Goal: Information Seeking & Learning: Learn about a topic

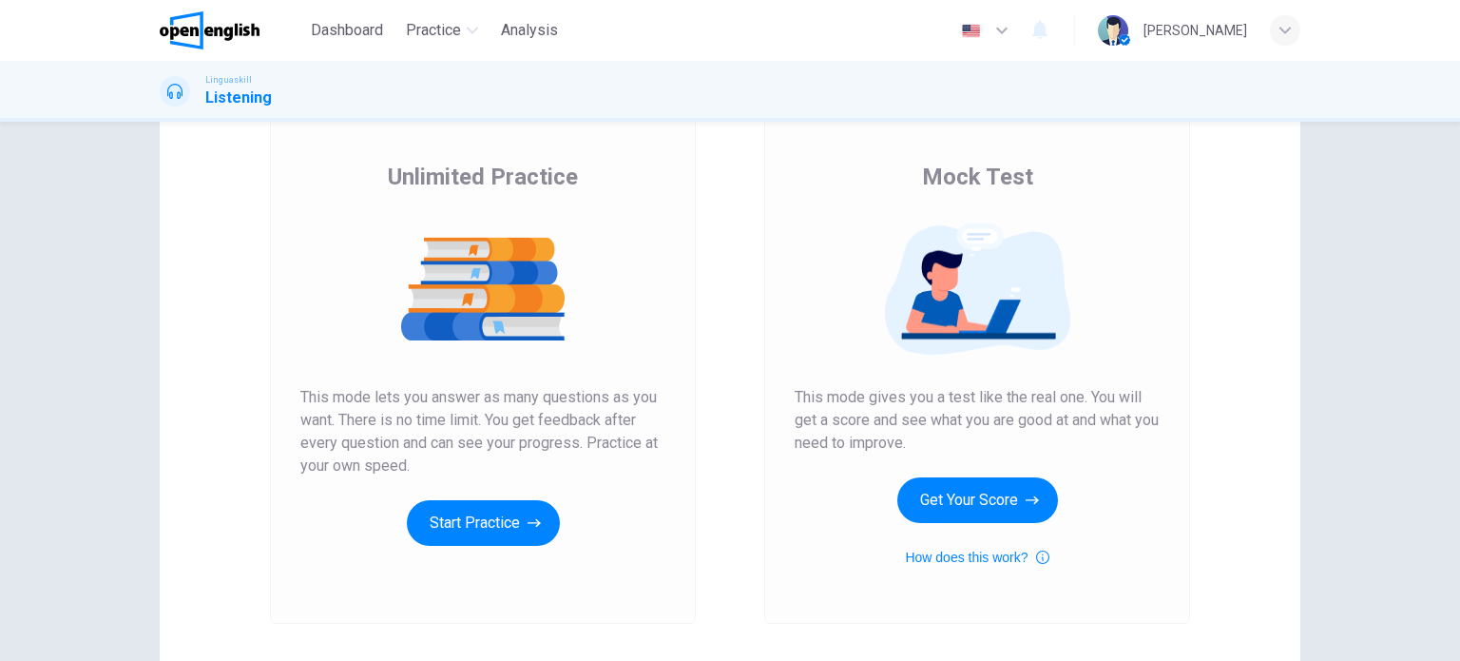
scroll to position [122, 0]
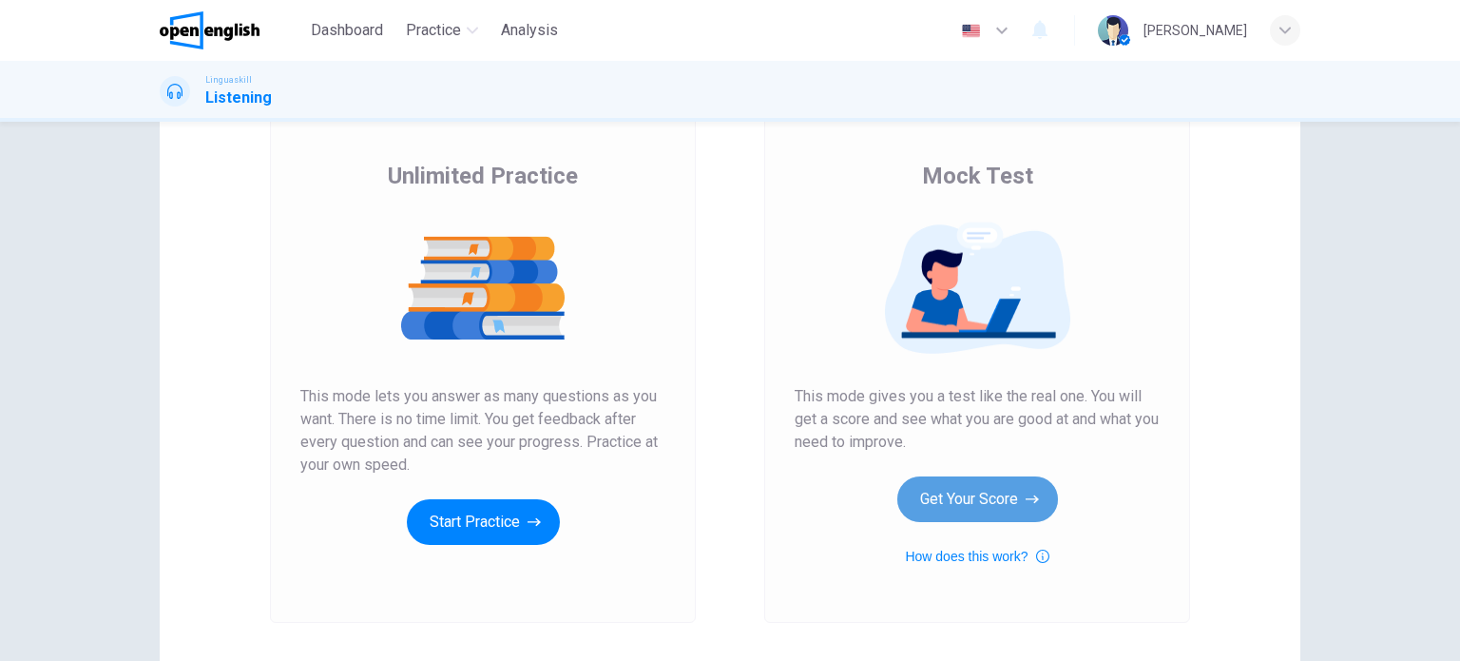
click at [989, 509] on button "Get Your Score" at bounding box center [977, 499] width 161 height 46
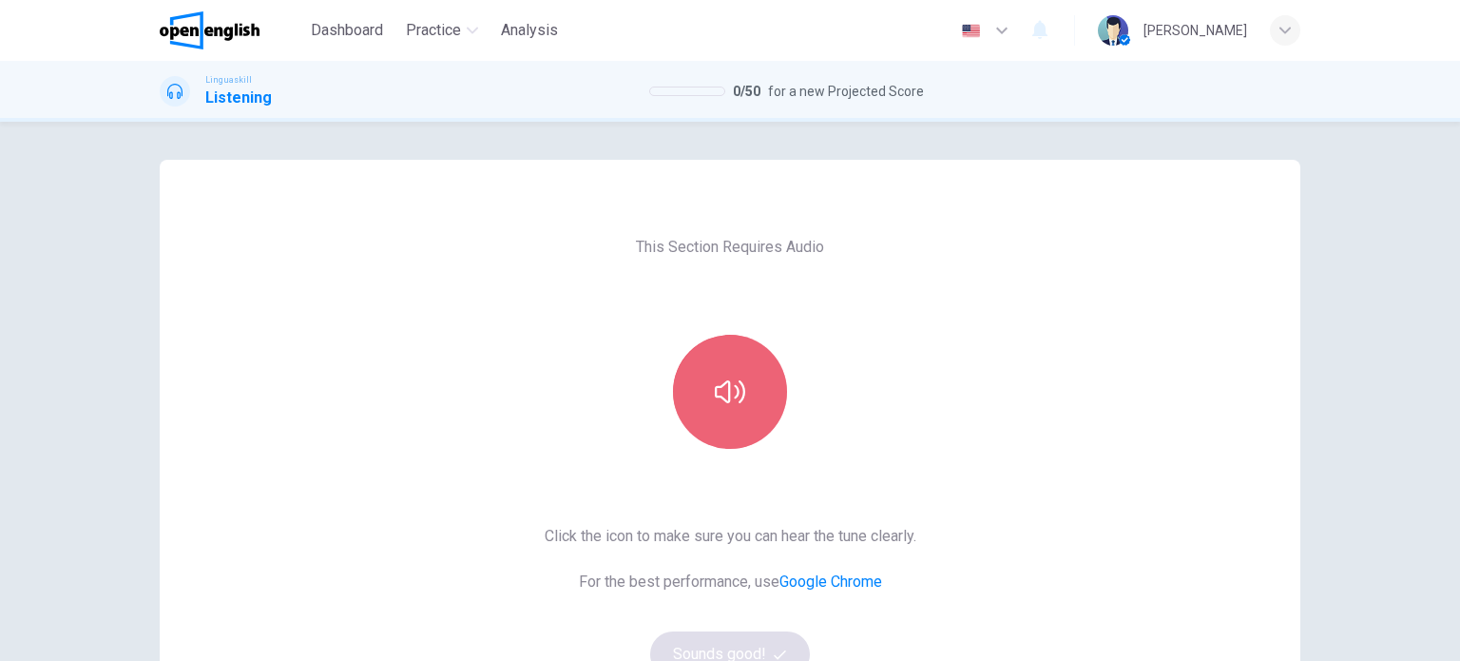
click at [704, 383] on button "button" at bounding box center [730, 392] width 114 height 114
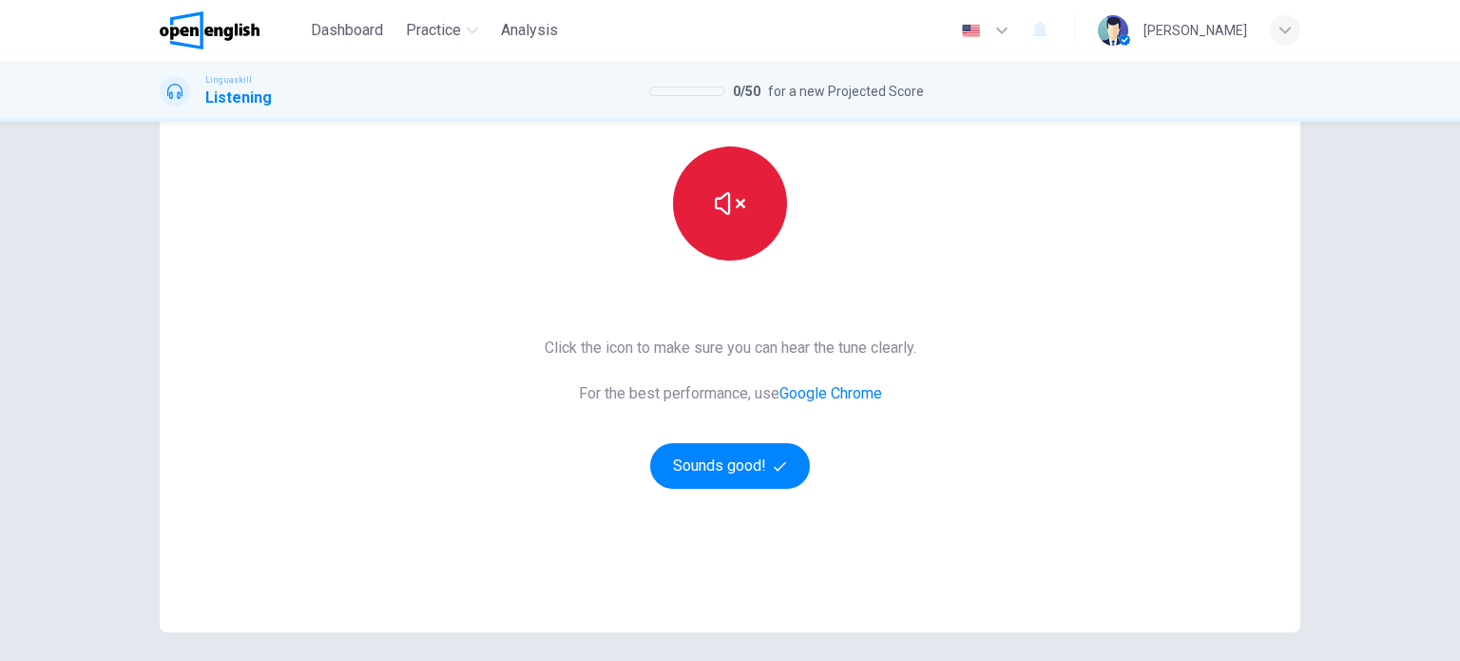
scroll to position [200, 0]
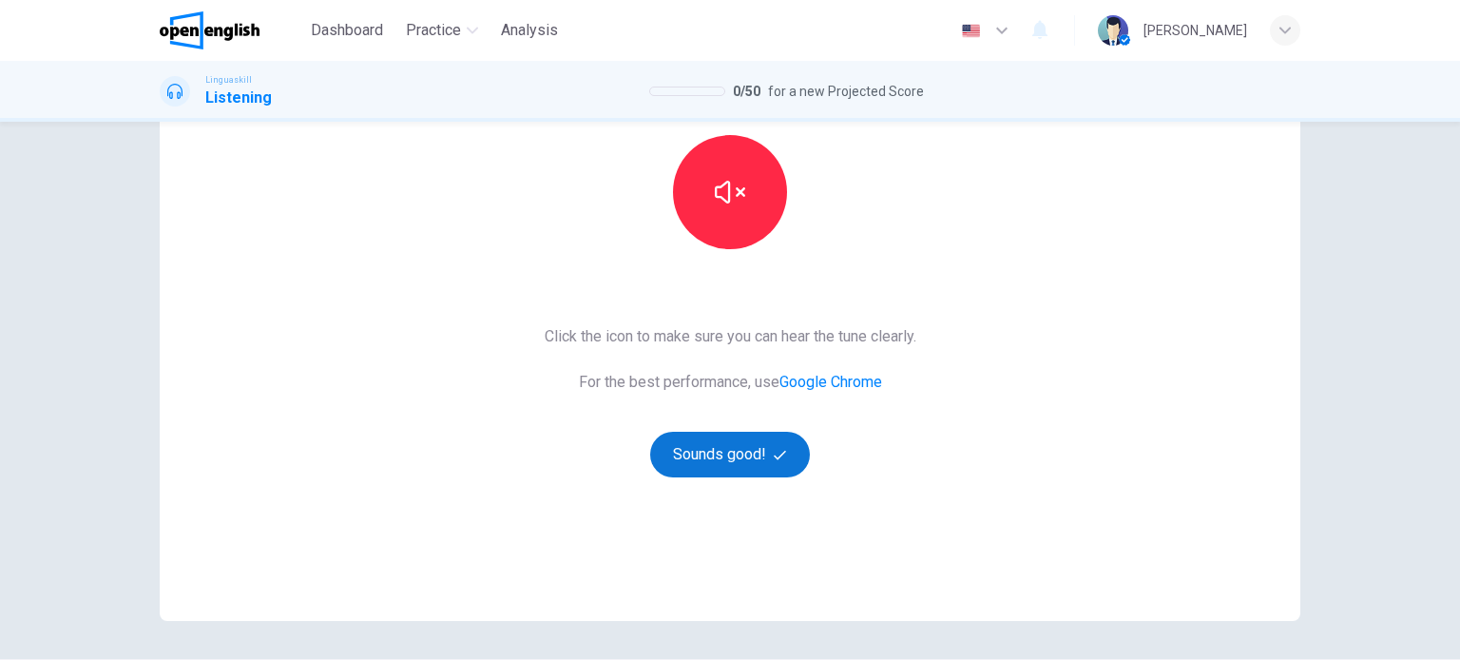
click at [717, 464] on button "Sounds good!" at bounding box center [730, 455] width 160 height 46
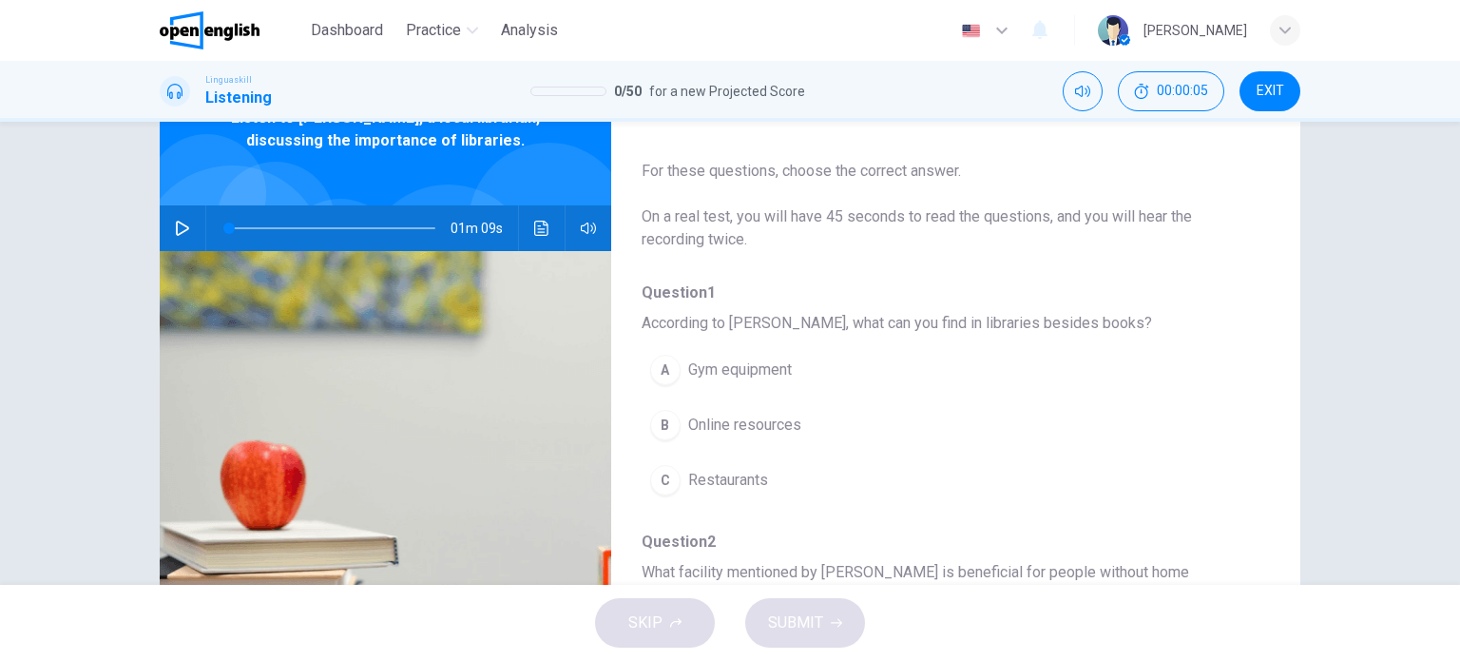
scroll to position [108, 0]
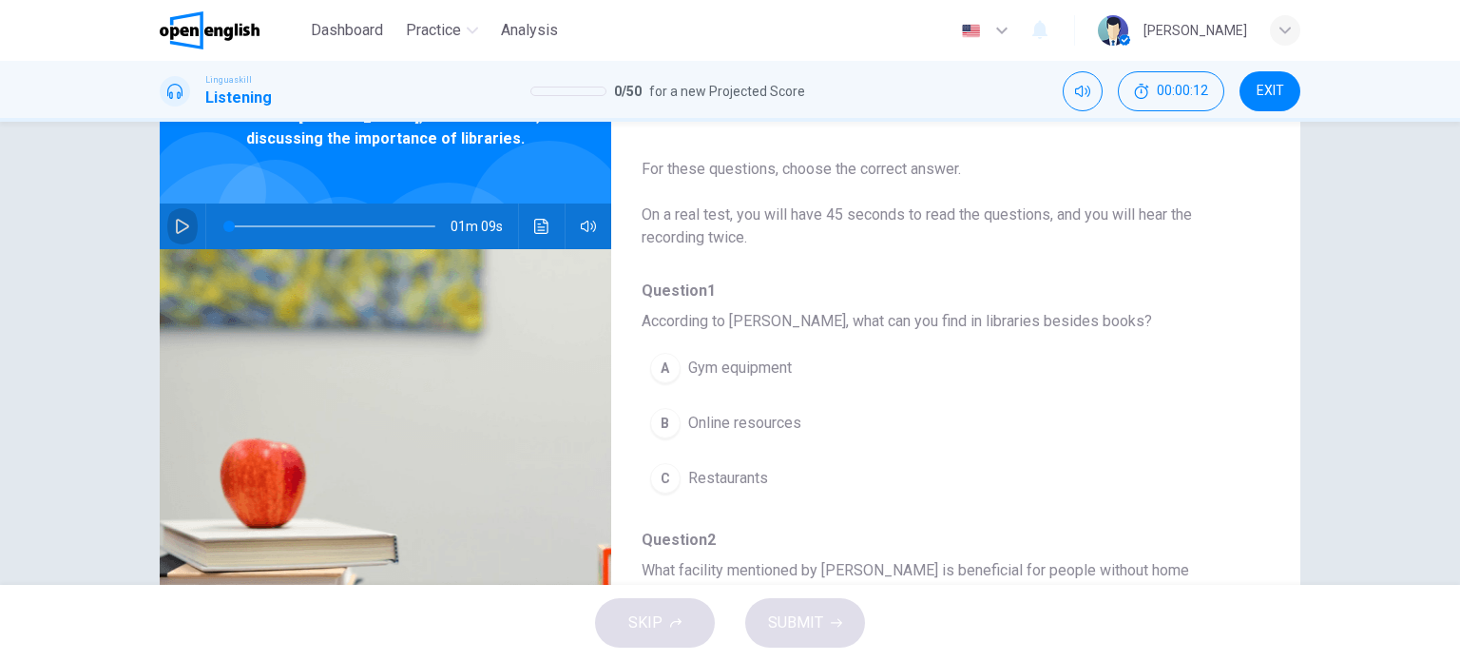
click at [175, 221] on icon "button" at bounding box center [182, 226] width 15 height 15
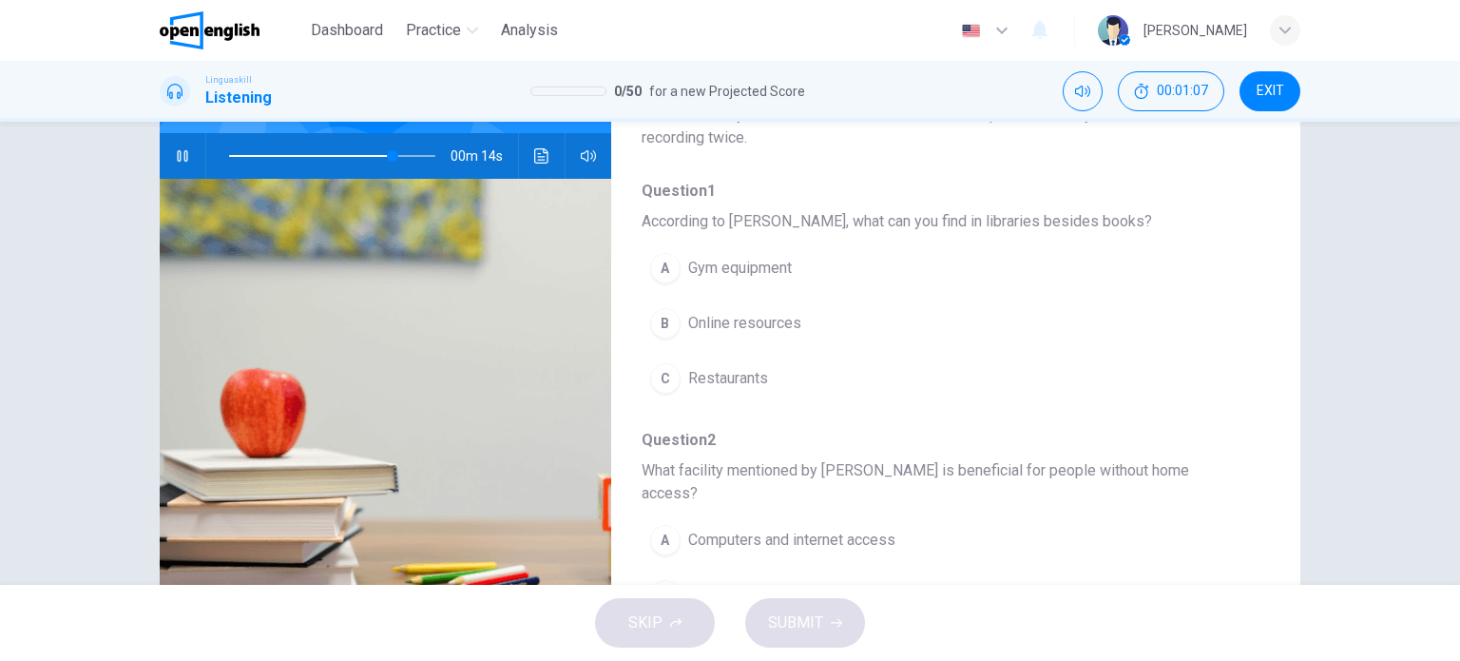
scroll to position [0, 0]
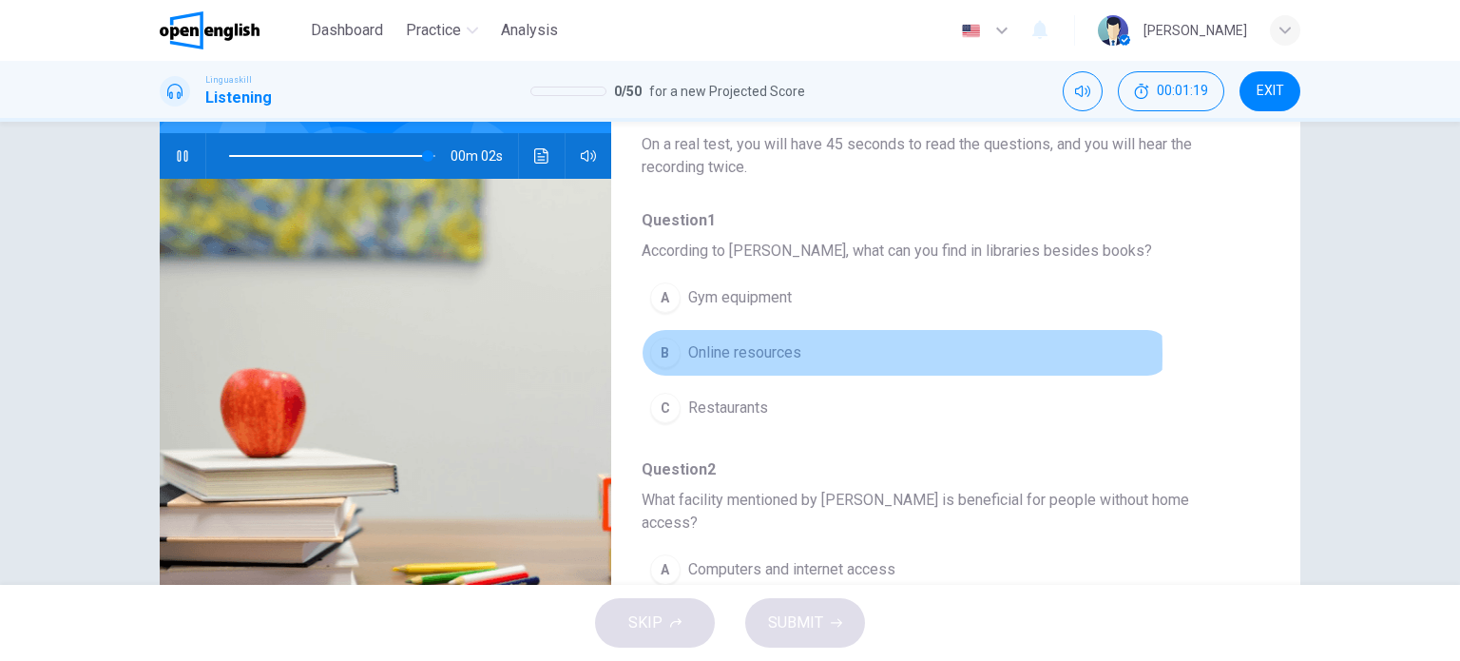
click at [722, 354] on span "Online resources" at bounding box center [744, 352] width 113 height 23
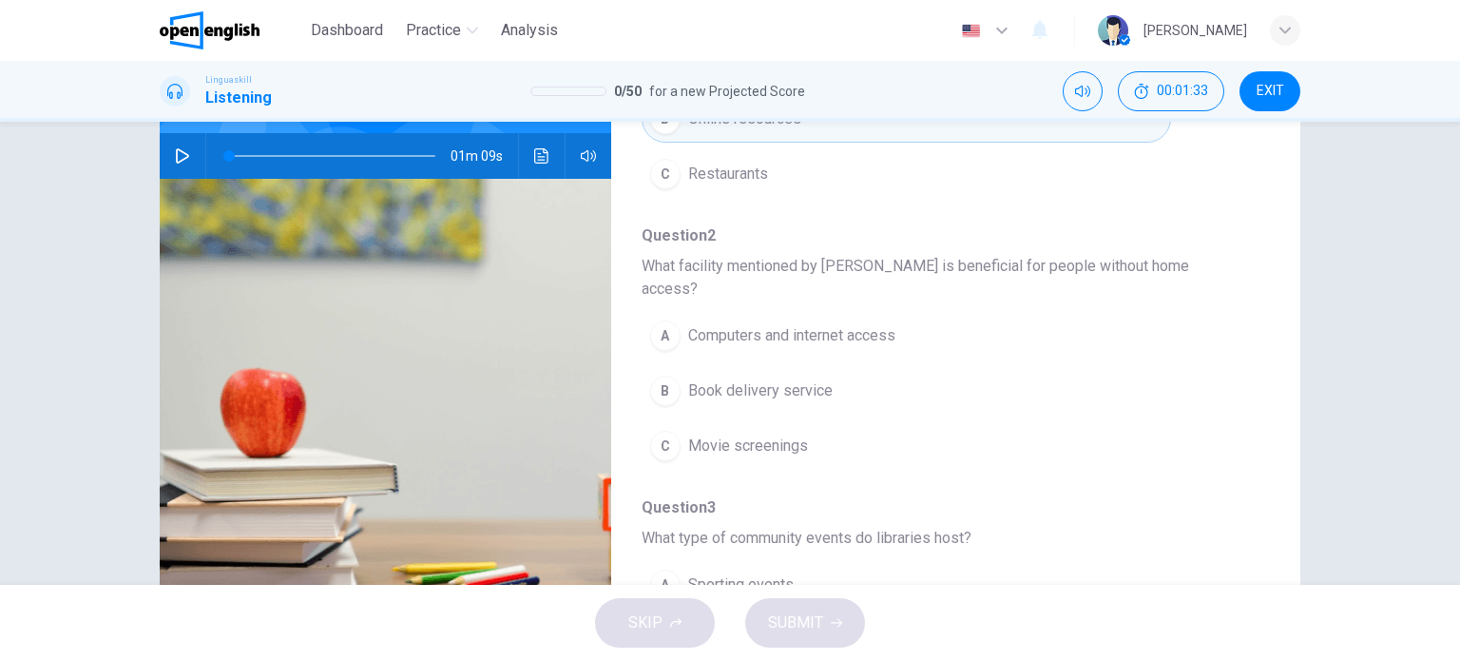
scroll to position [235, 0]
click at [797, 323] on span "Computers and internet access" at bounding box center [791, 334] width 207 height 23
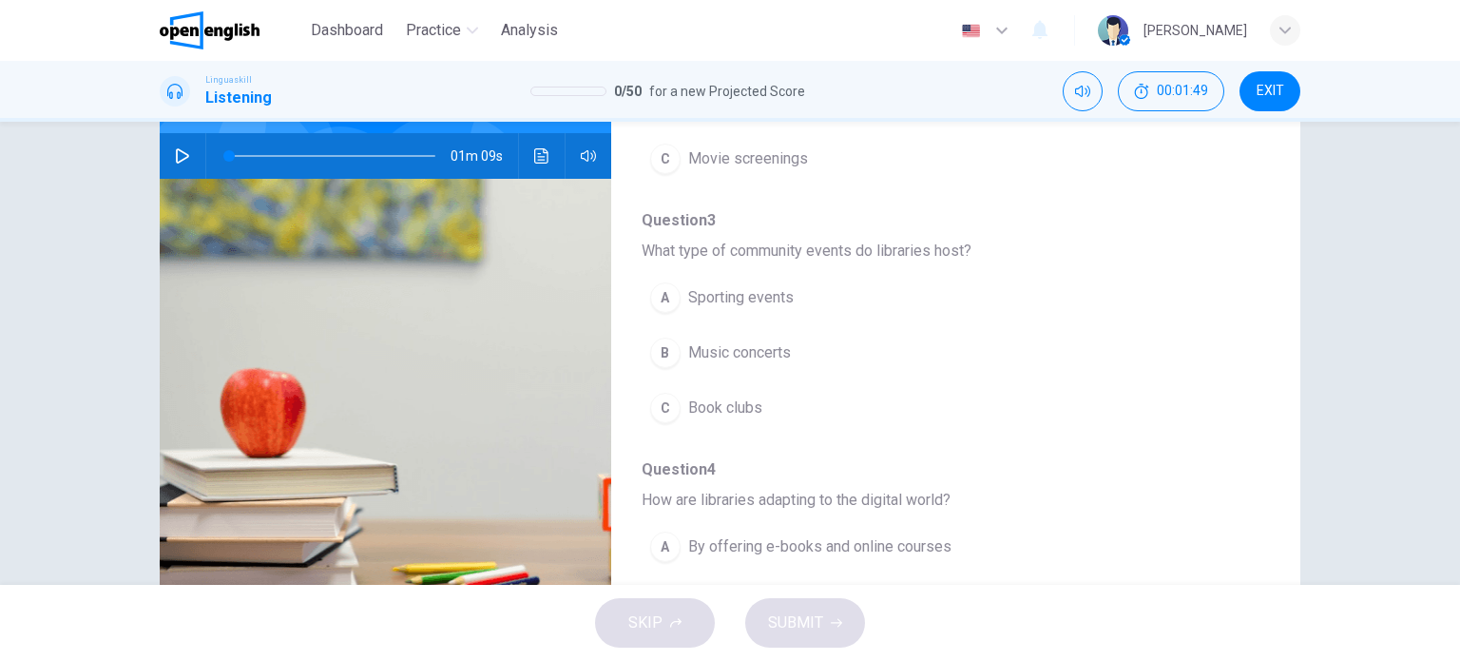
scroll to position [521, 0]
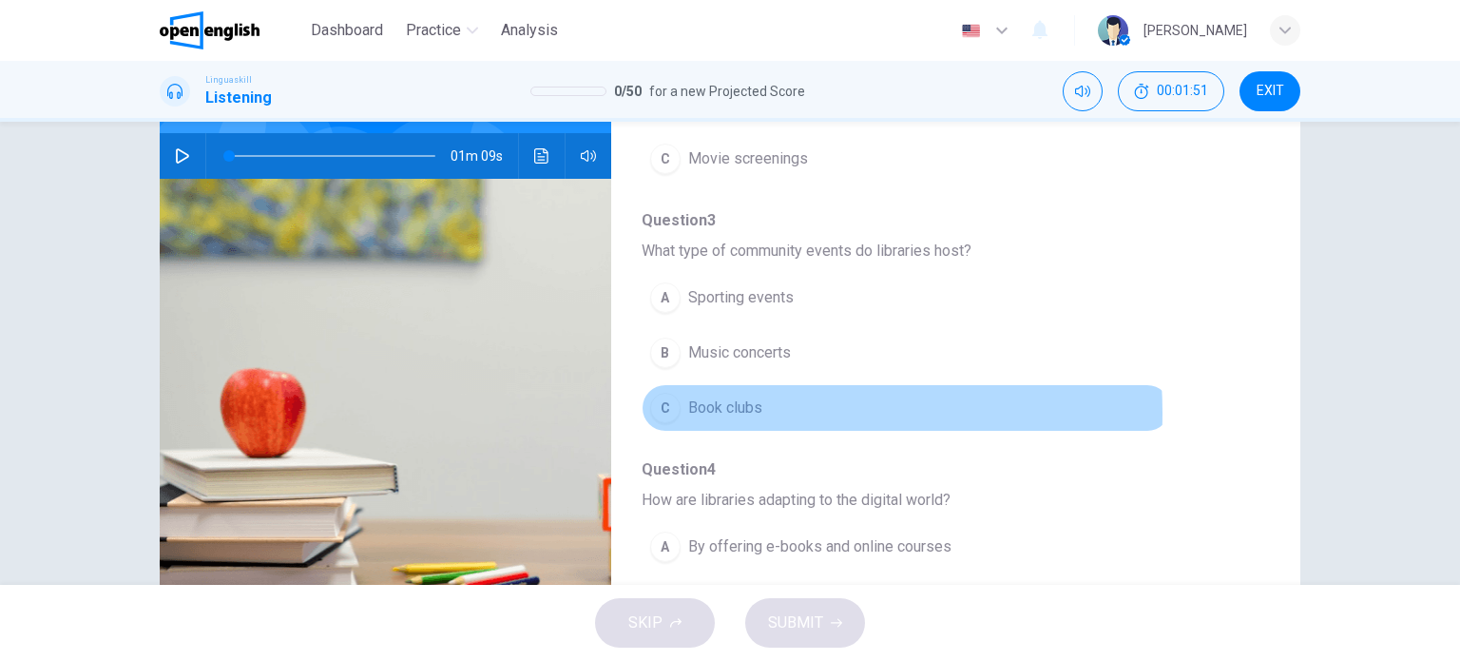
click at [700, 396] on span "Book clubs" at bounding box center [725, 407] width 74 height 23
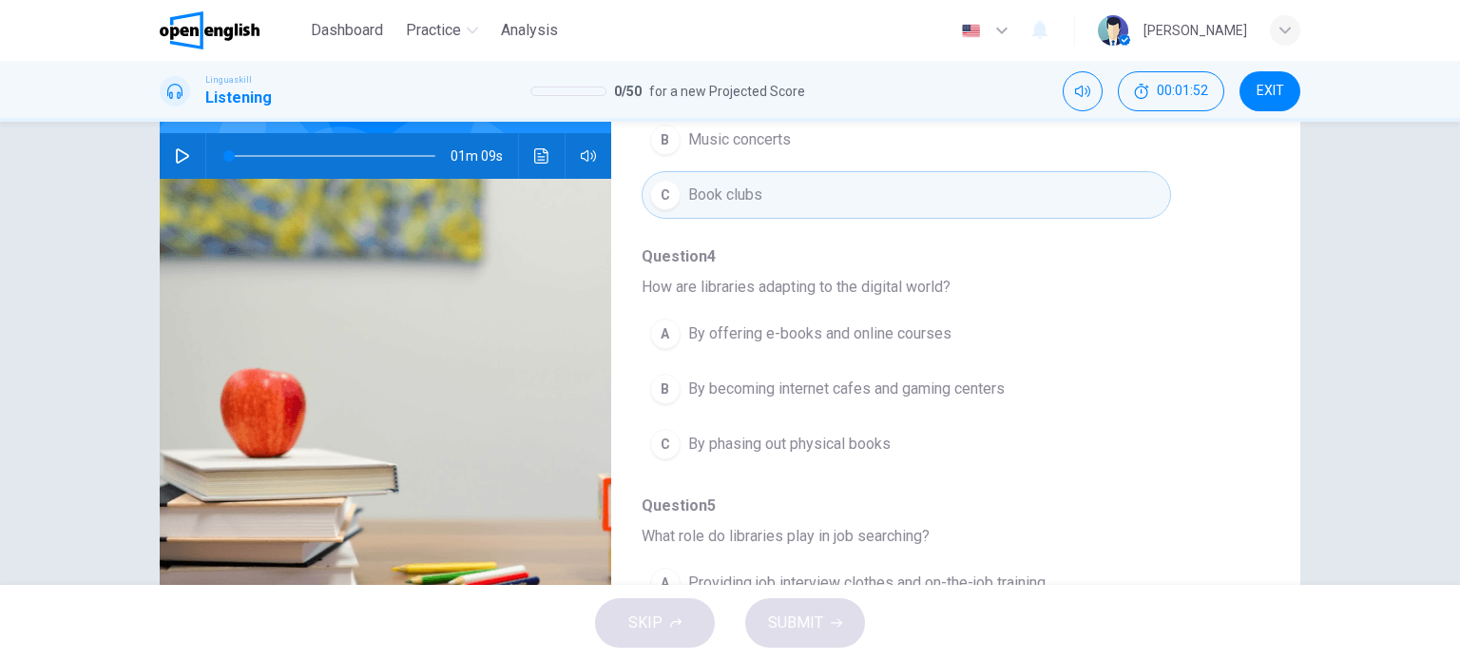
scroll to position [736, 0]
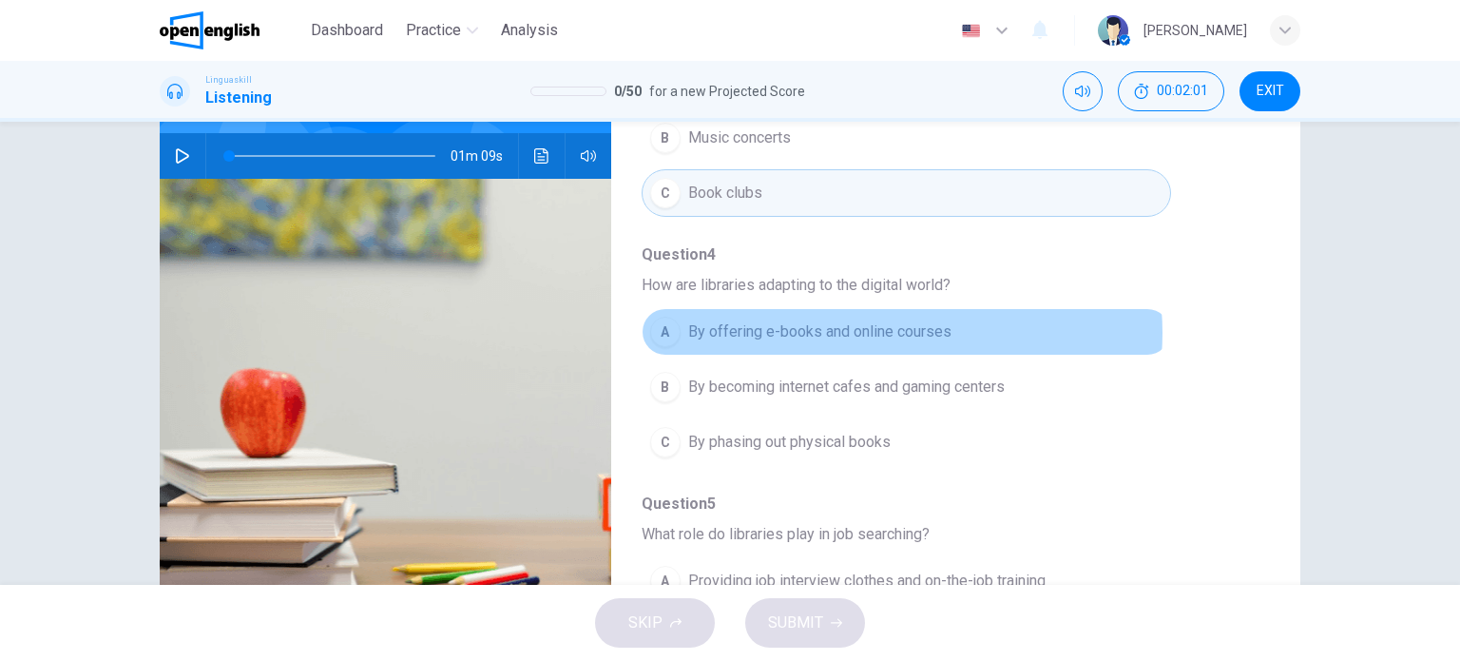
click at [884, 320] on span "By offering e-books and online courses" at bounding box center [819, 331] width 263 height 23
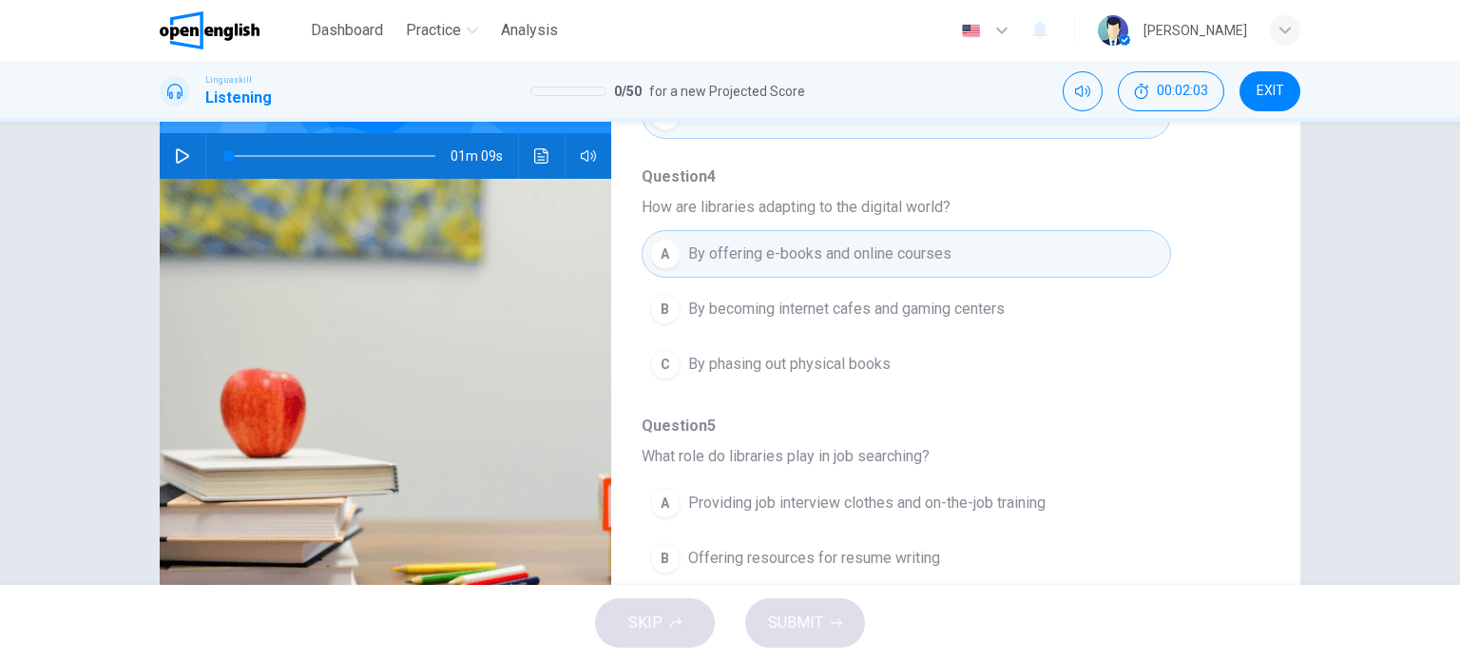
scroll to position [274, 0]
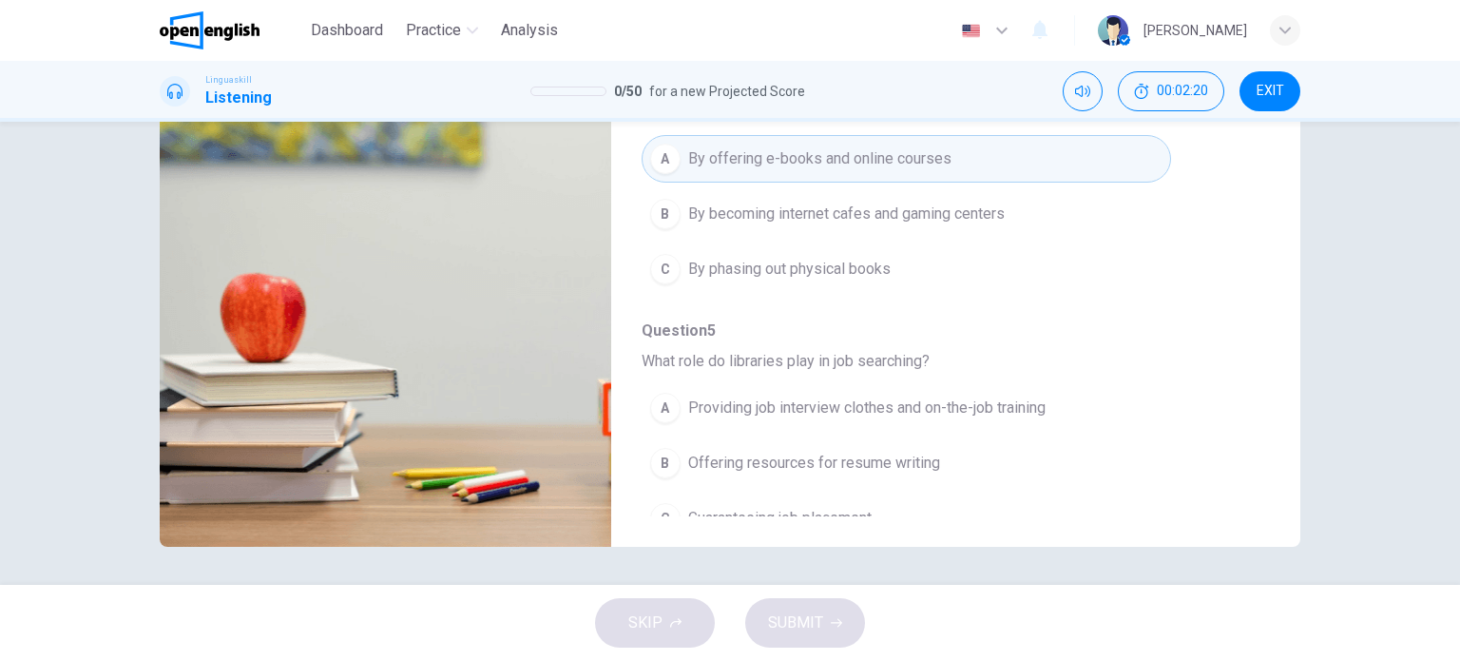
click at [779, 452] on span "Offering resources for resume writing" at bounding box center [814, 463] width 252 height 23
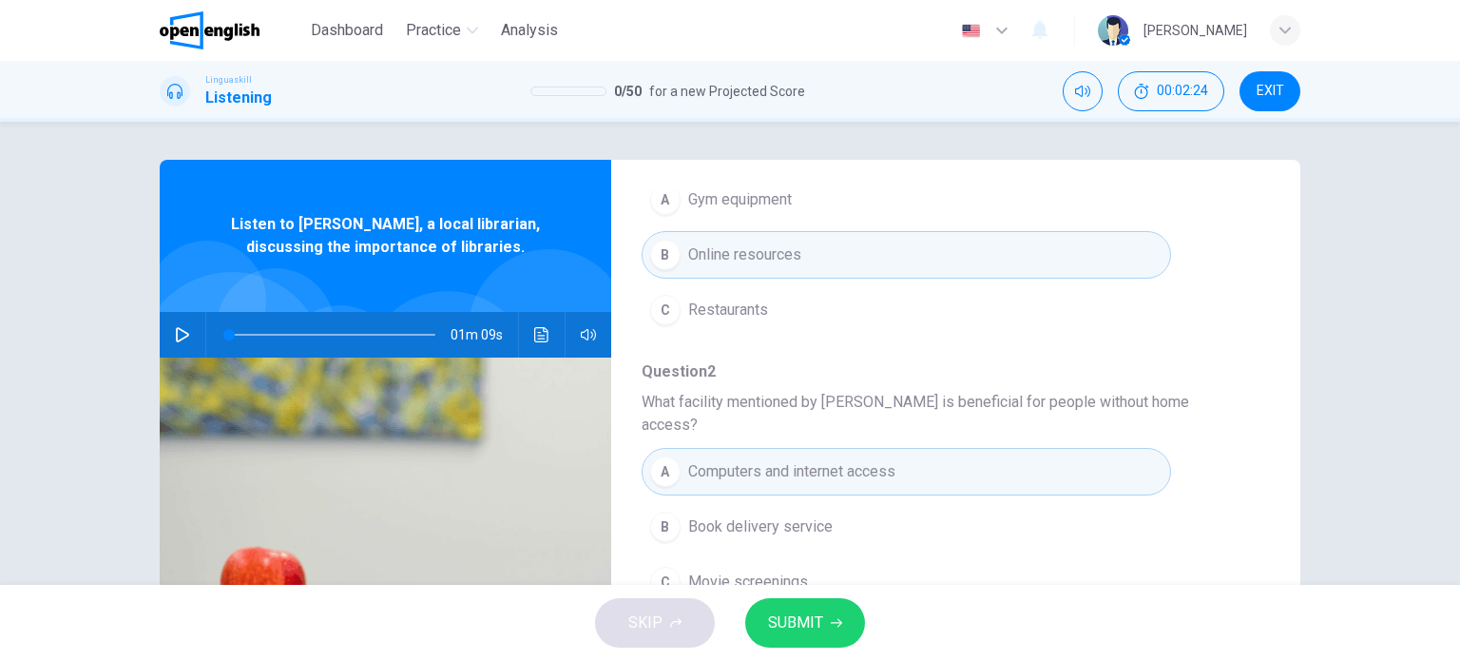
scroll to position [0, 0]
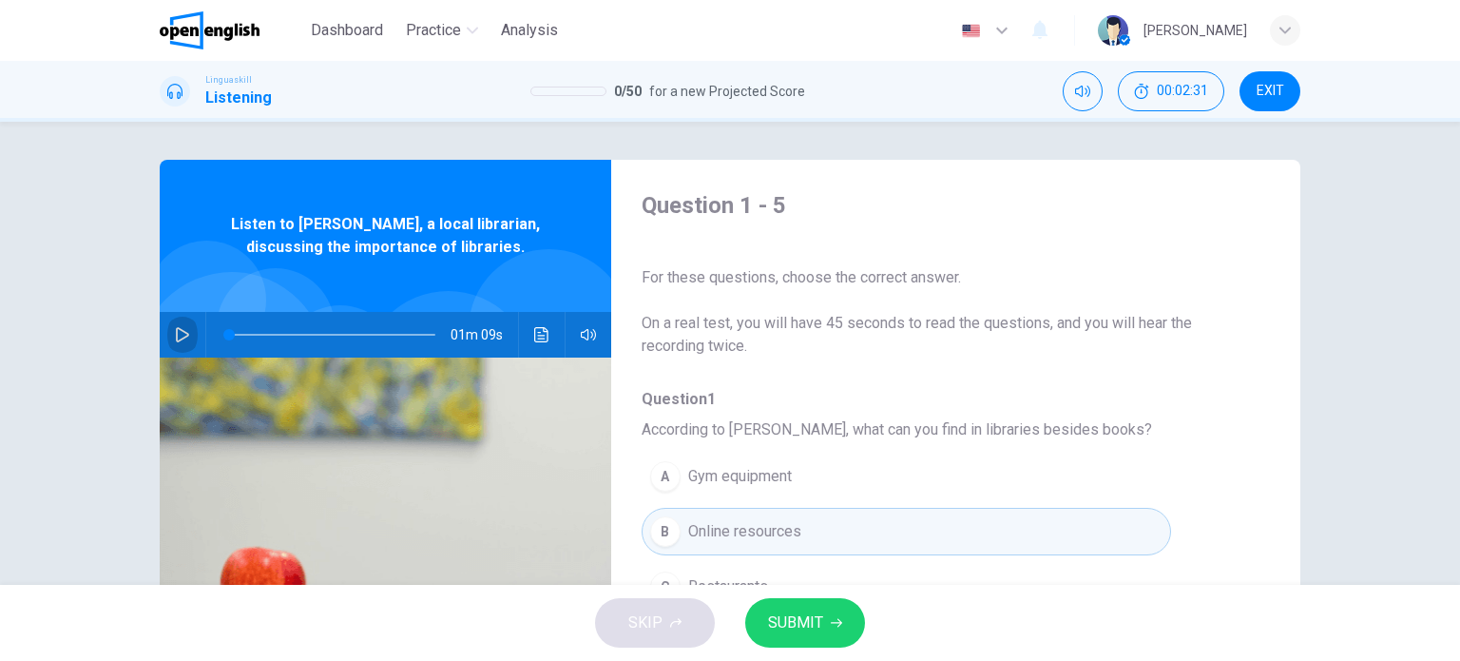
click at [176, 338] on icon "button" at bounding box center [182, 334] width 13 height 15
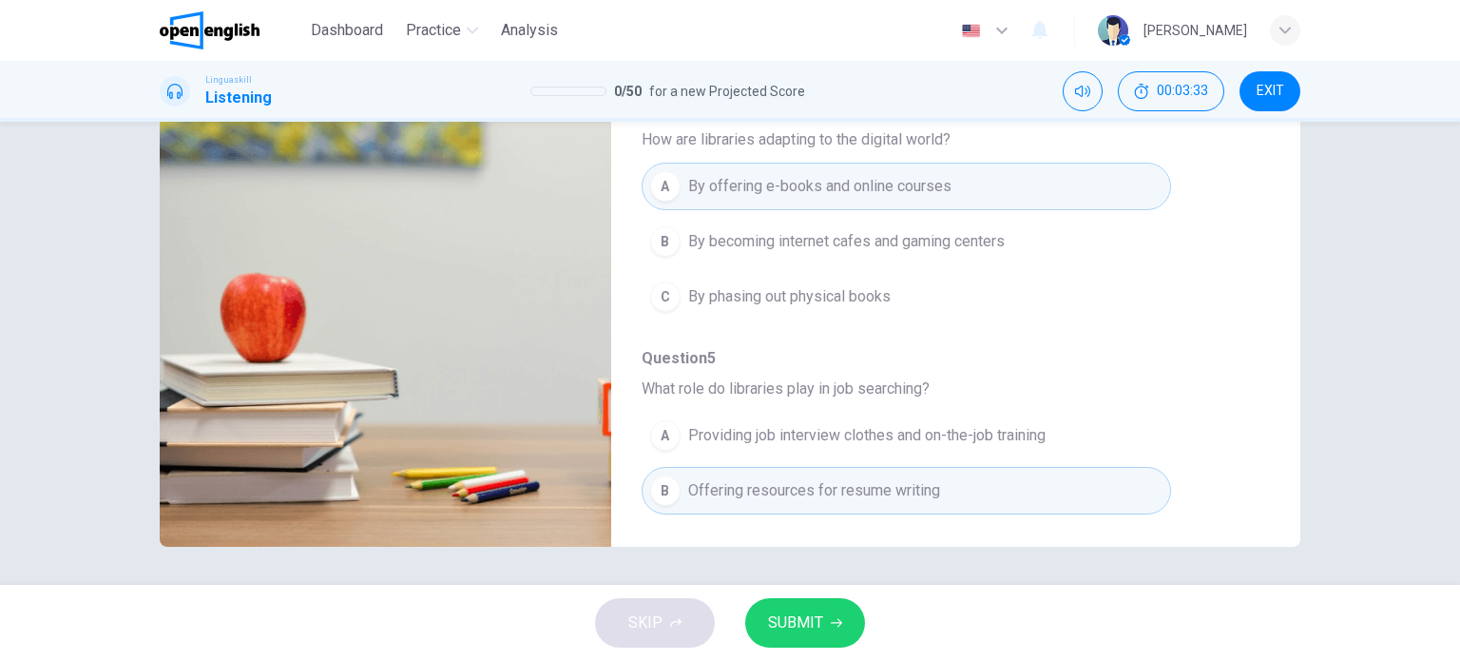
scroll to position [814, 0]
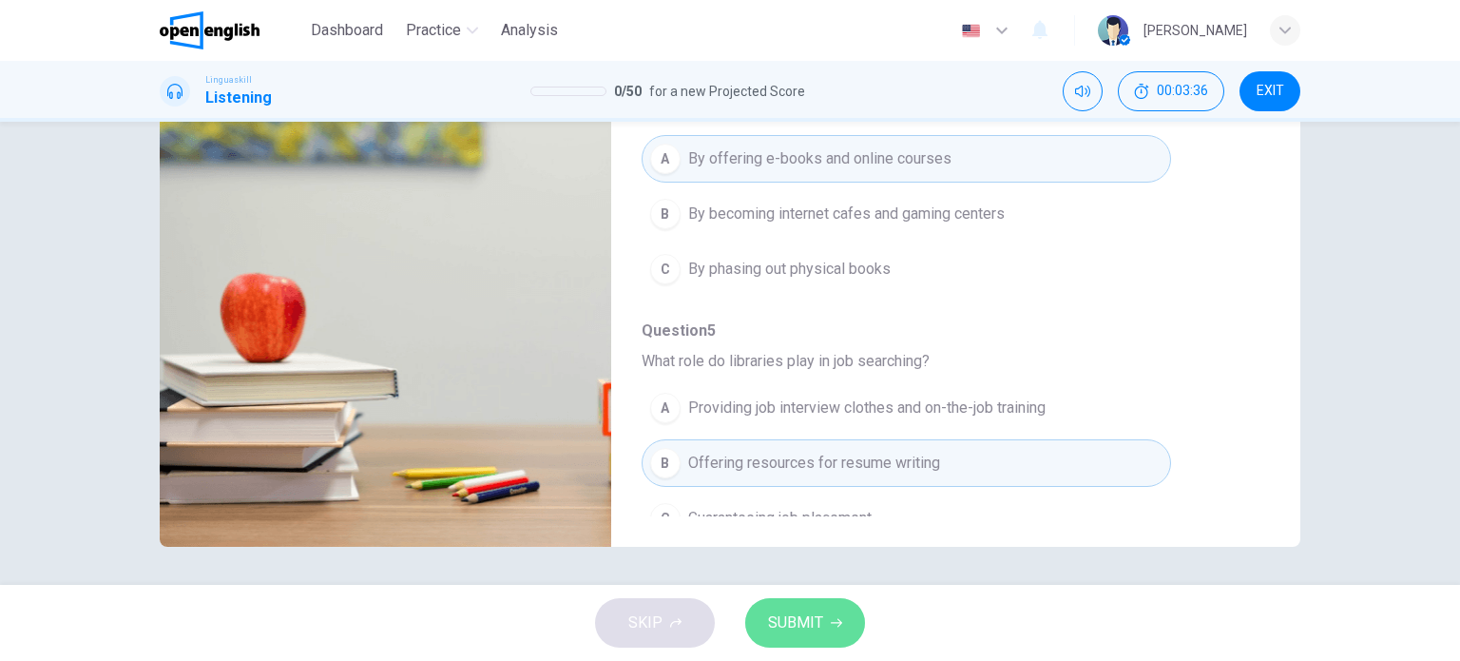
click at [812, 619] on span "SUBMIT" at bounding box center [795, 622] width 55 height 27
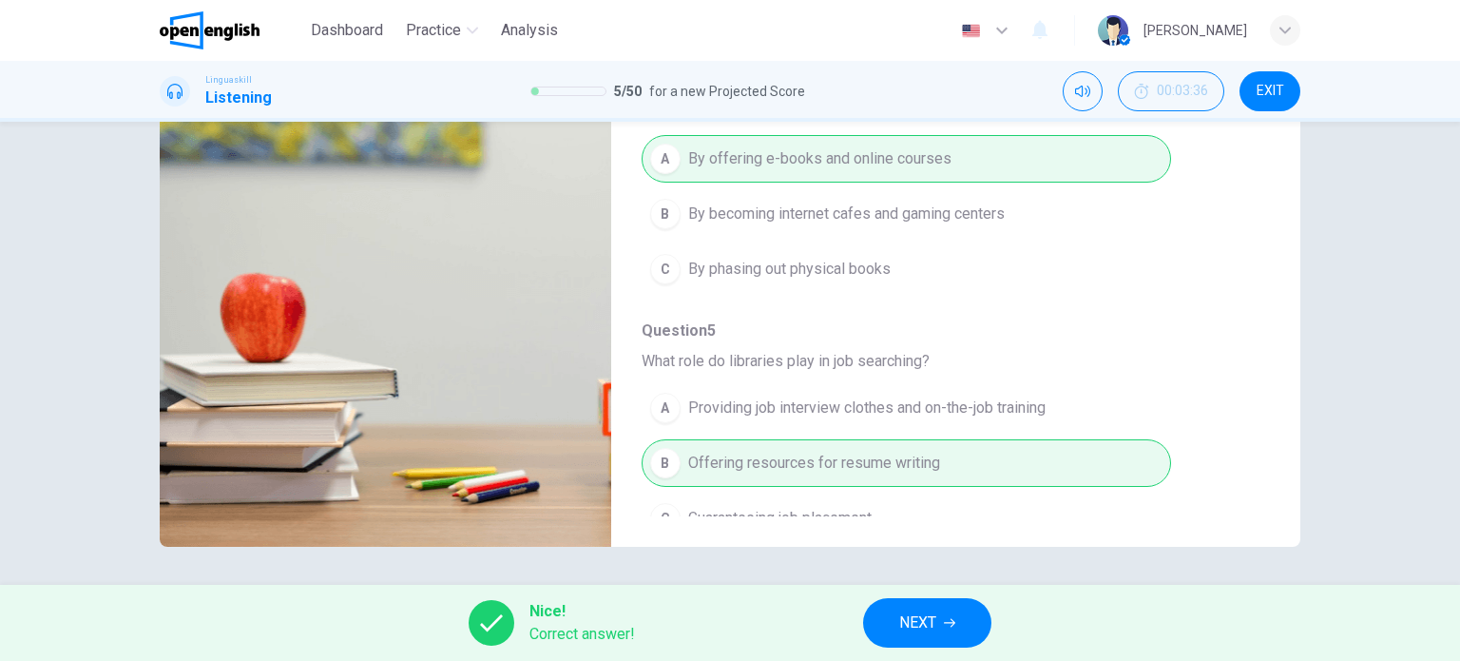
type input "**"
click at [900, 634] on span "NEXT" at bounding box center [917, 622] width 37 height 27
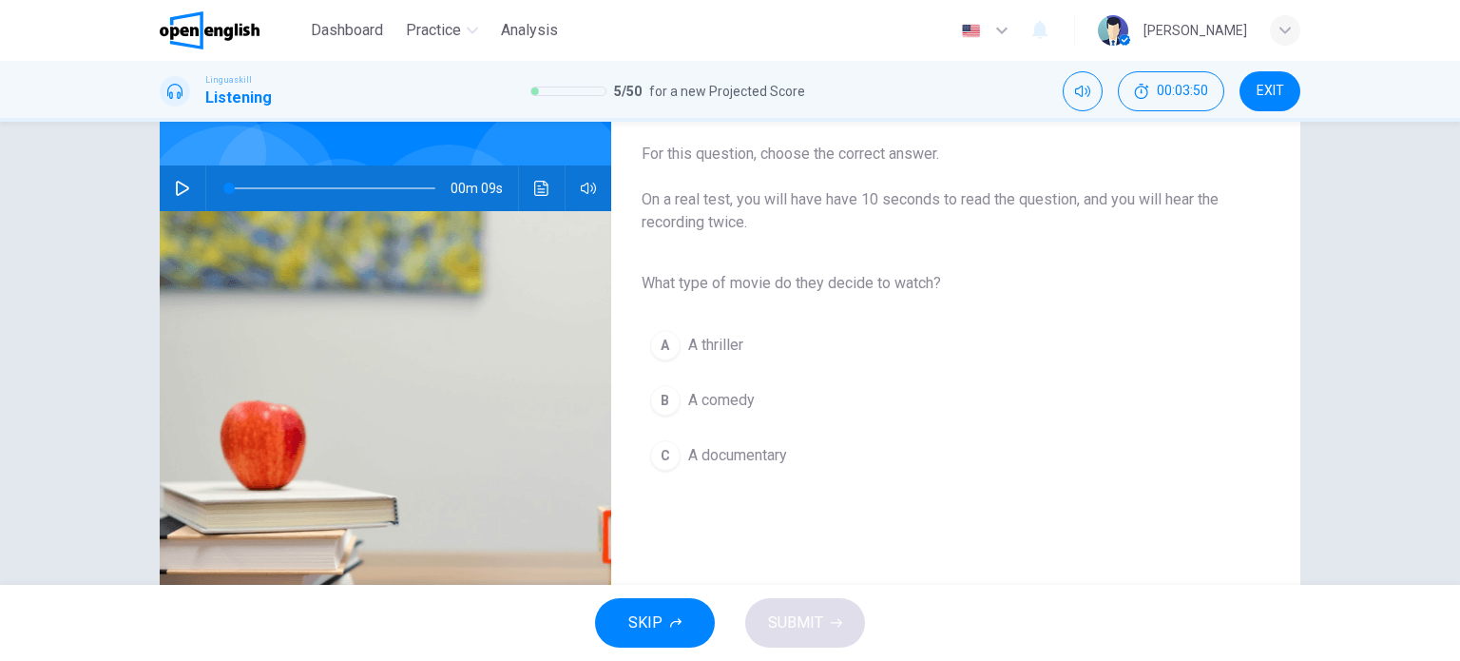
scroll to position [148, 0]
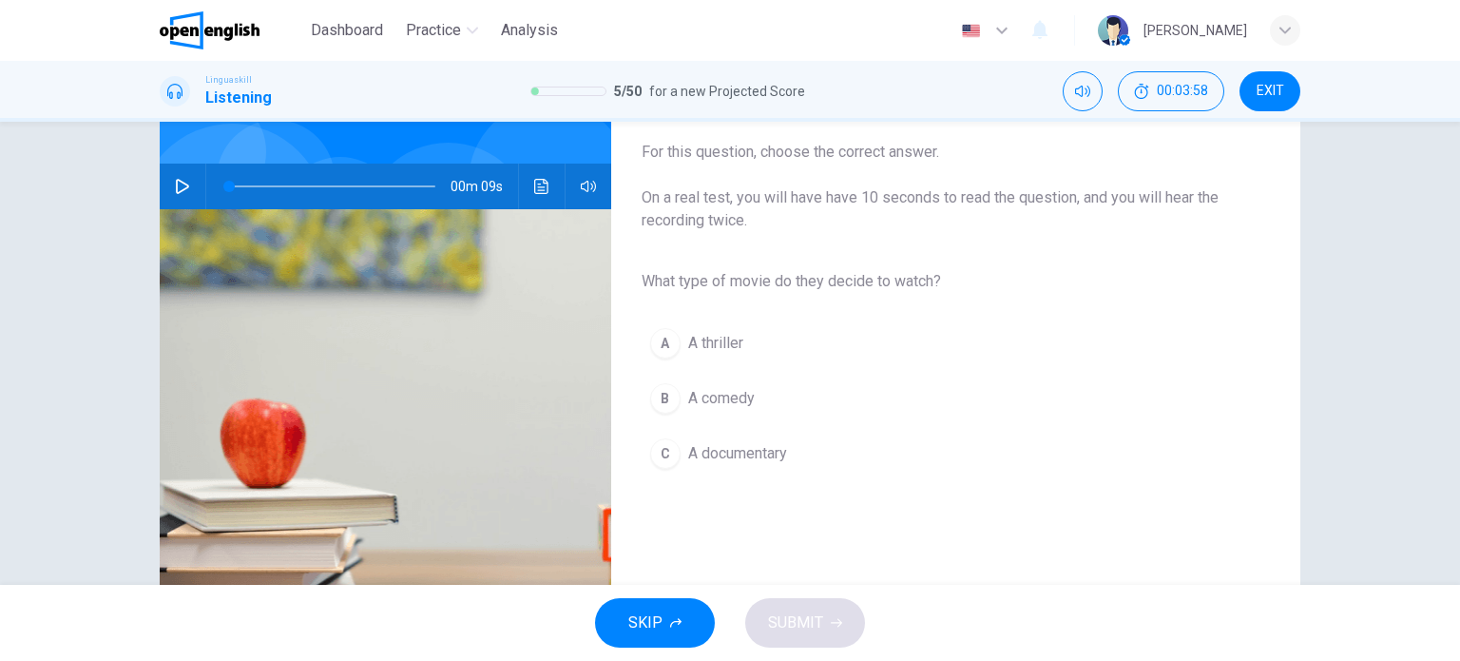
click at [176, 187] on icon "button" at bounding box center [182, 186] width 13 height 15
type input "*"
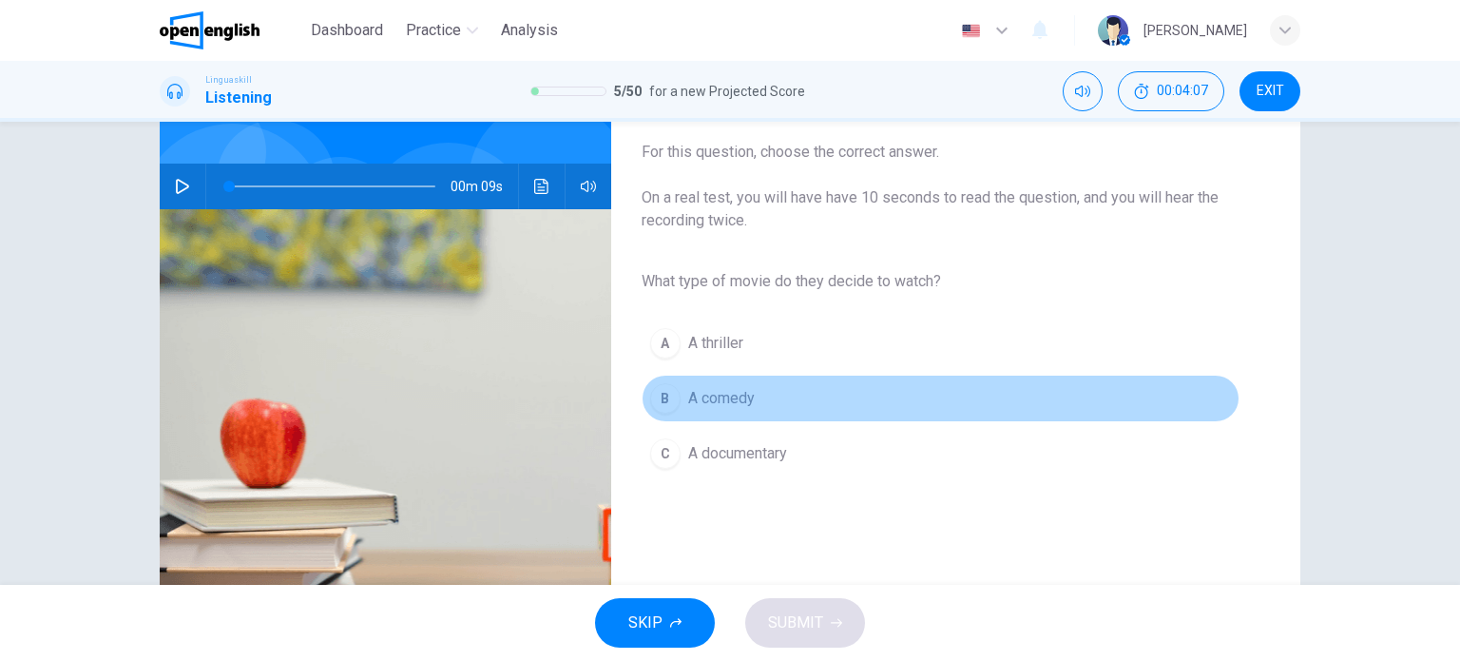
click at [703, 399] on span "A comedy" at bounding box center [721, 398] width 67 height 23
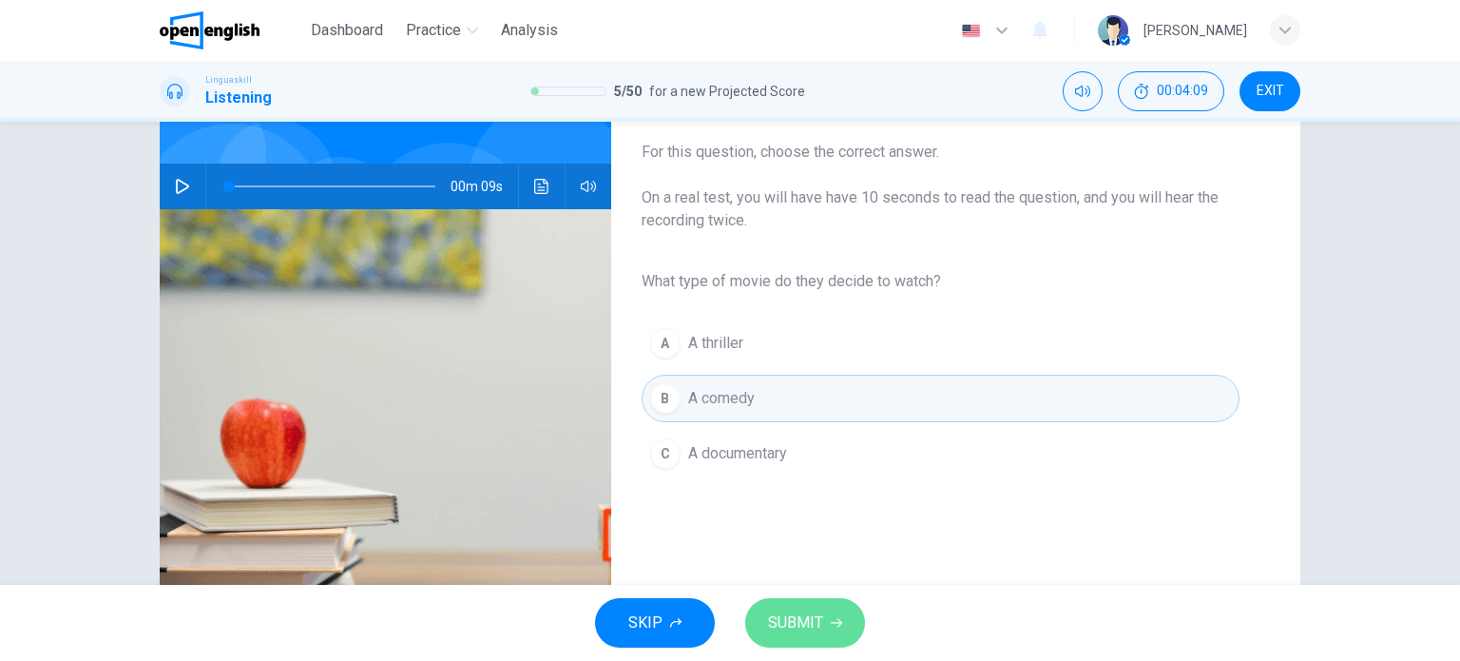
click at [807, 634] on span "SUBMIT" at bounding box center [795, 622] width 55 height 27
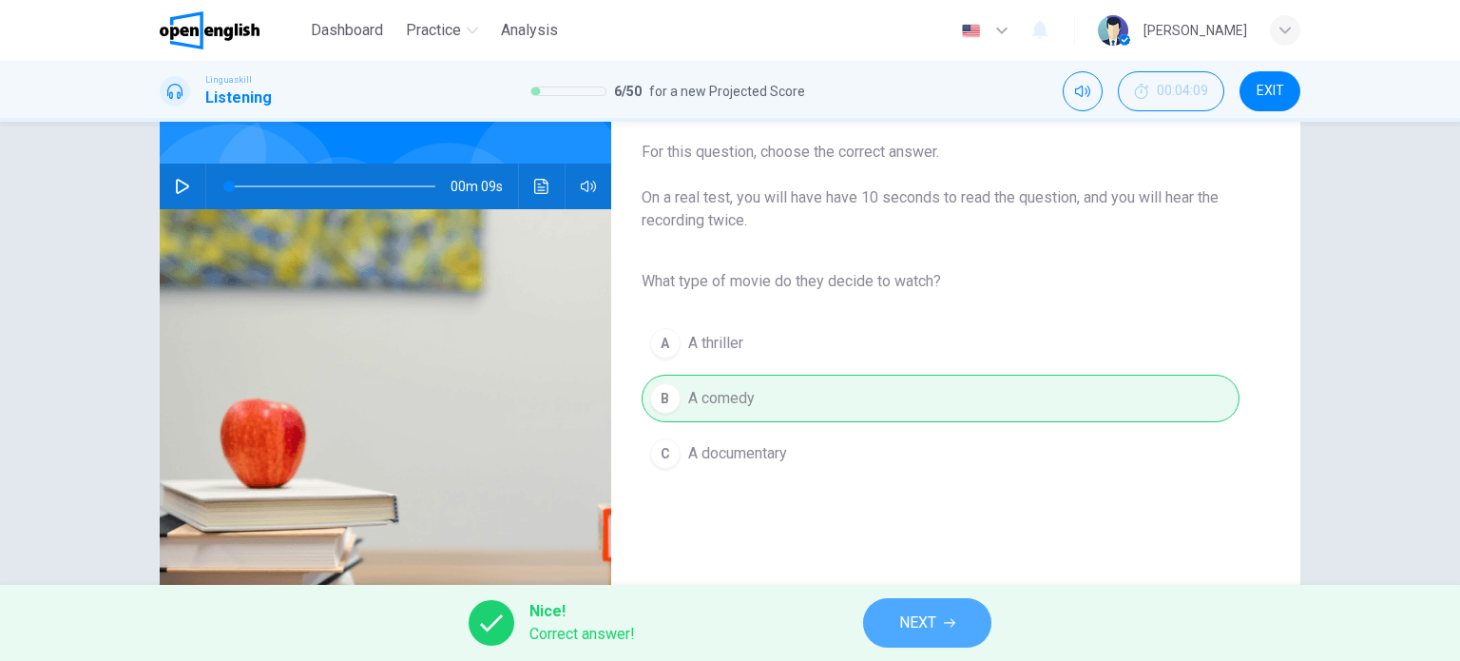
click at [941, 627] on button "NEXT" at bounding box center [927, 622] width 128 height 49
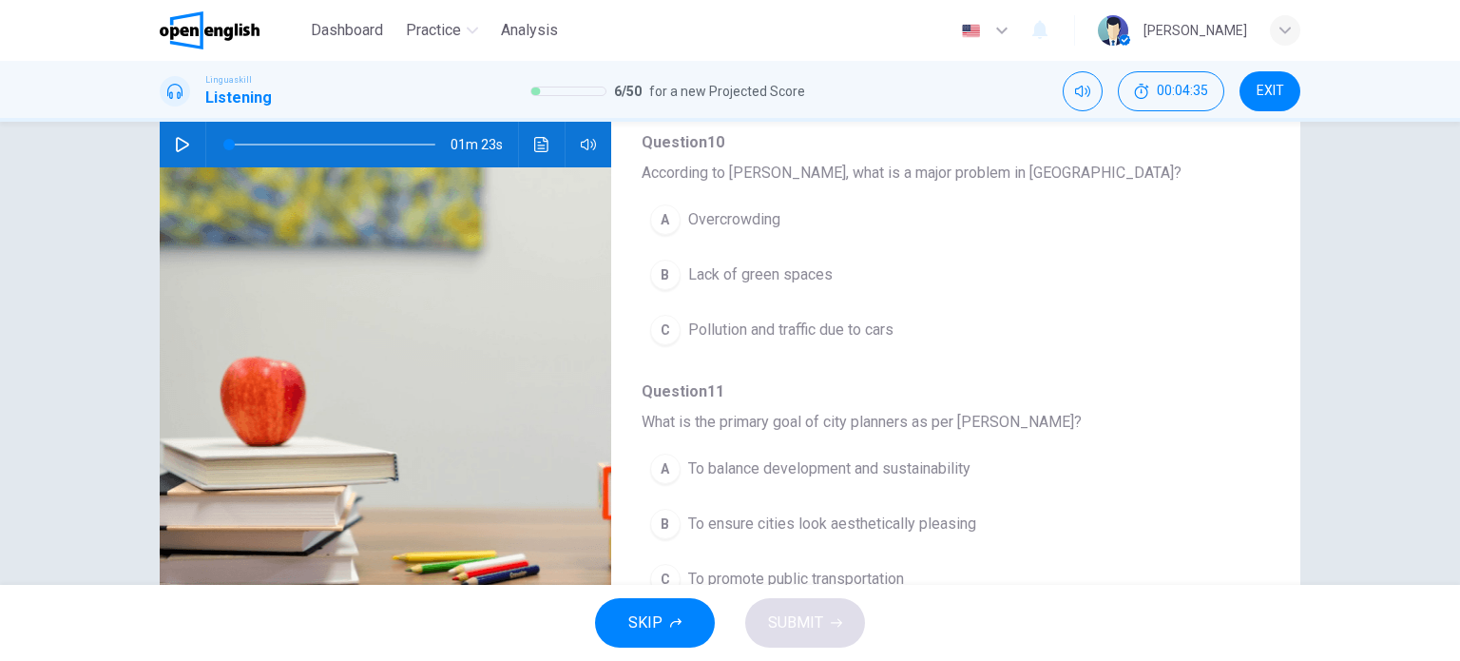
scroll to position [189, 0]
click at [181, 145] on icon "button" at bounding box center [182, 145] width 15 height 15
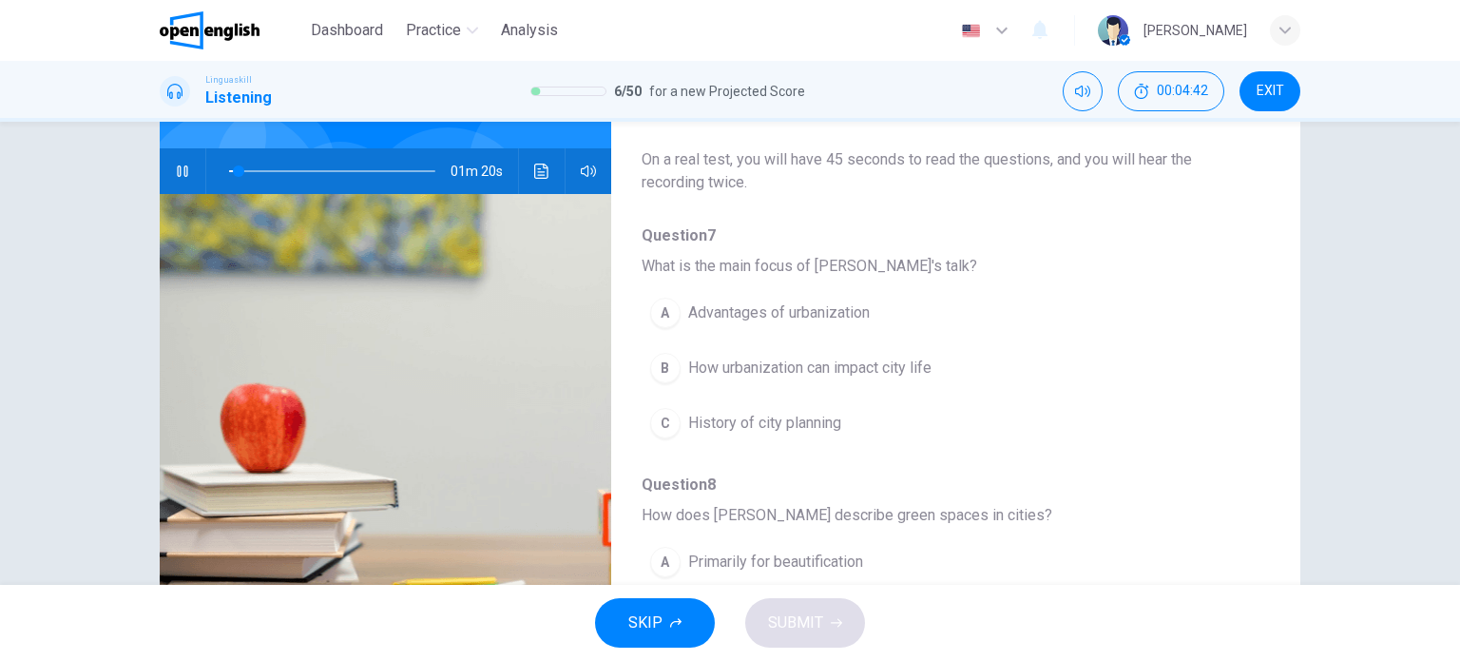
scroll to position [165, 0]
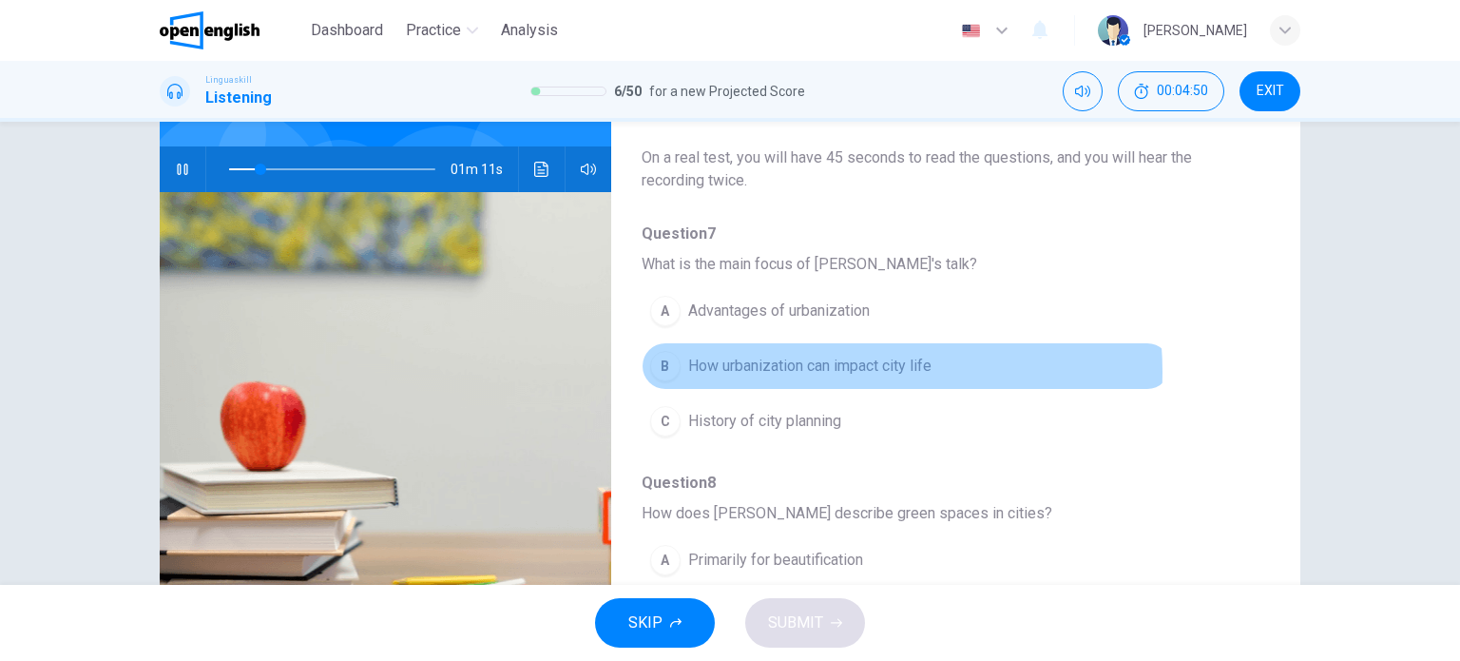
click at [807, 371] on span "How urbanization can impact city life" at bounding box center [809, 366] width 243 height 23
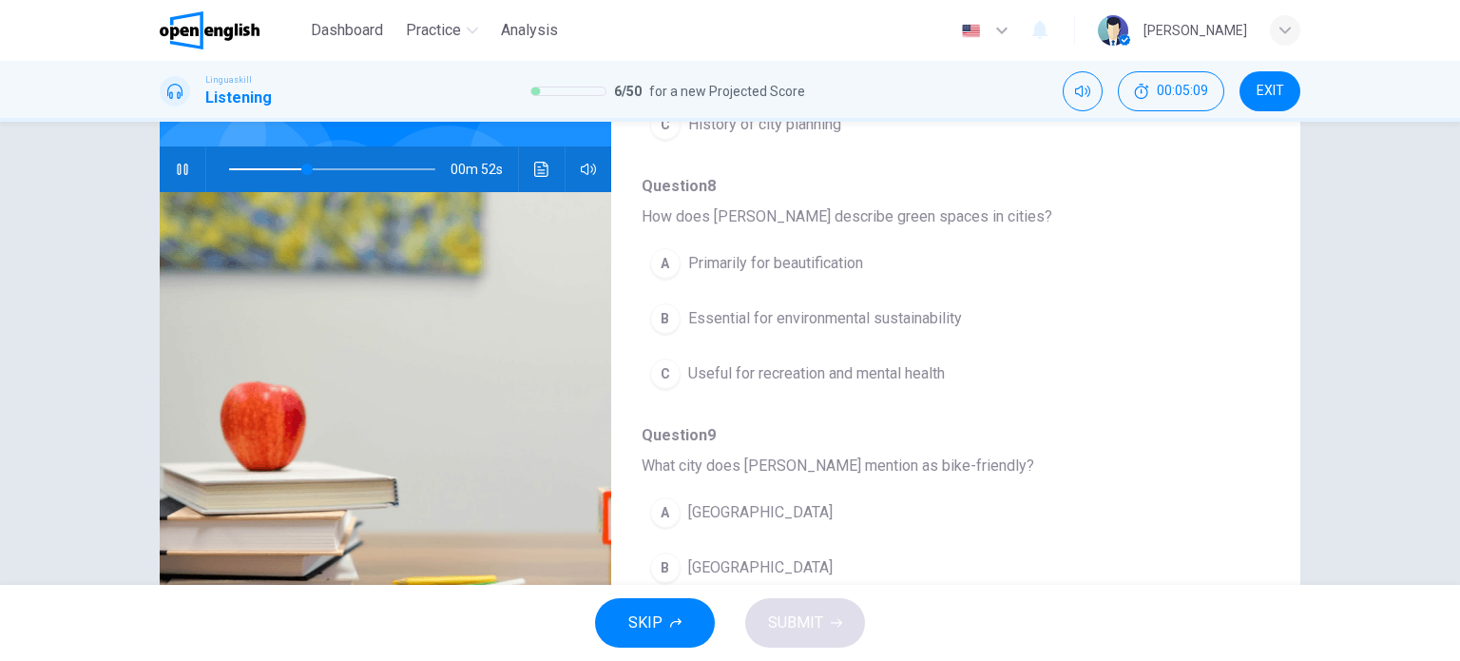
scroll to position [297, 0]
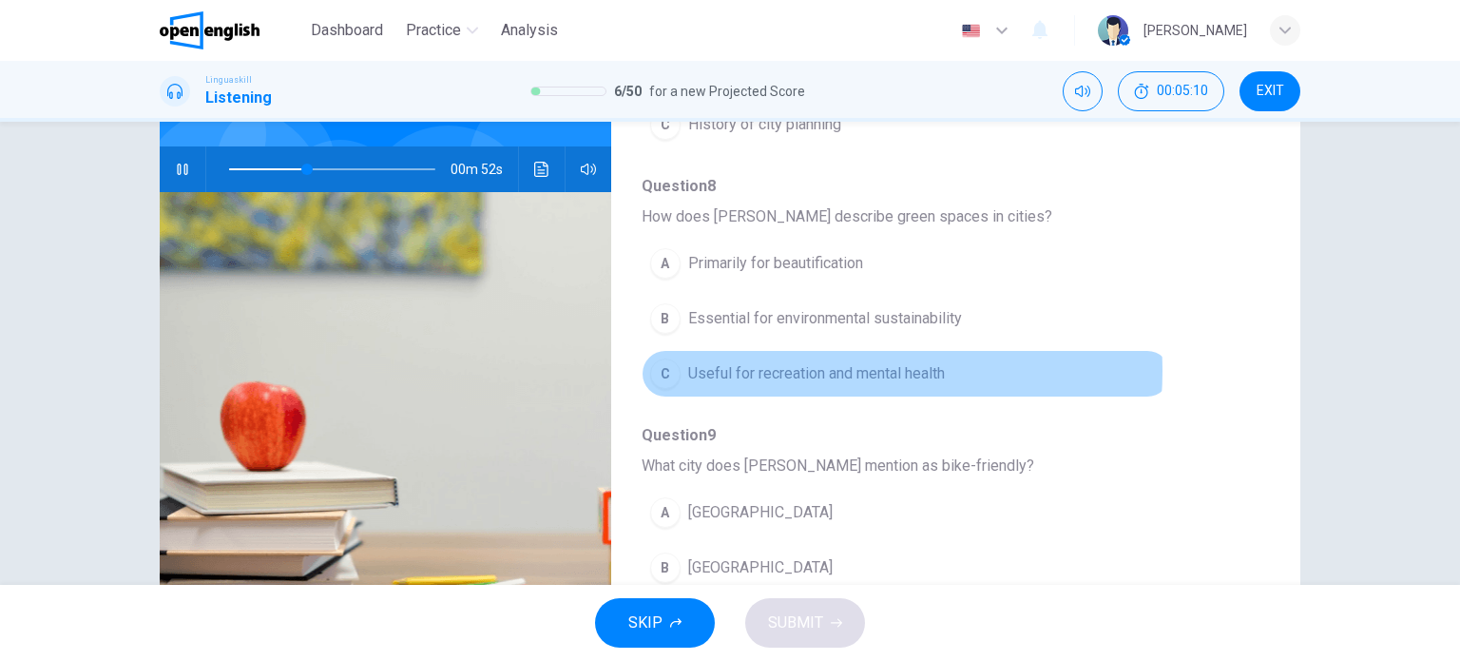
click at [807, 368] on span "Useful for recreation and mental health" at bounding box center [816, 373] width 257 height 23
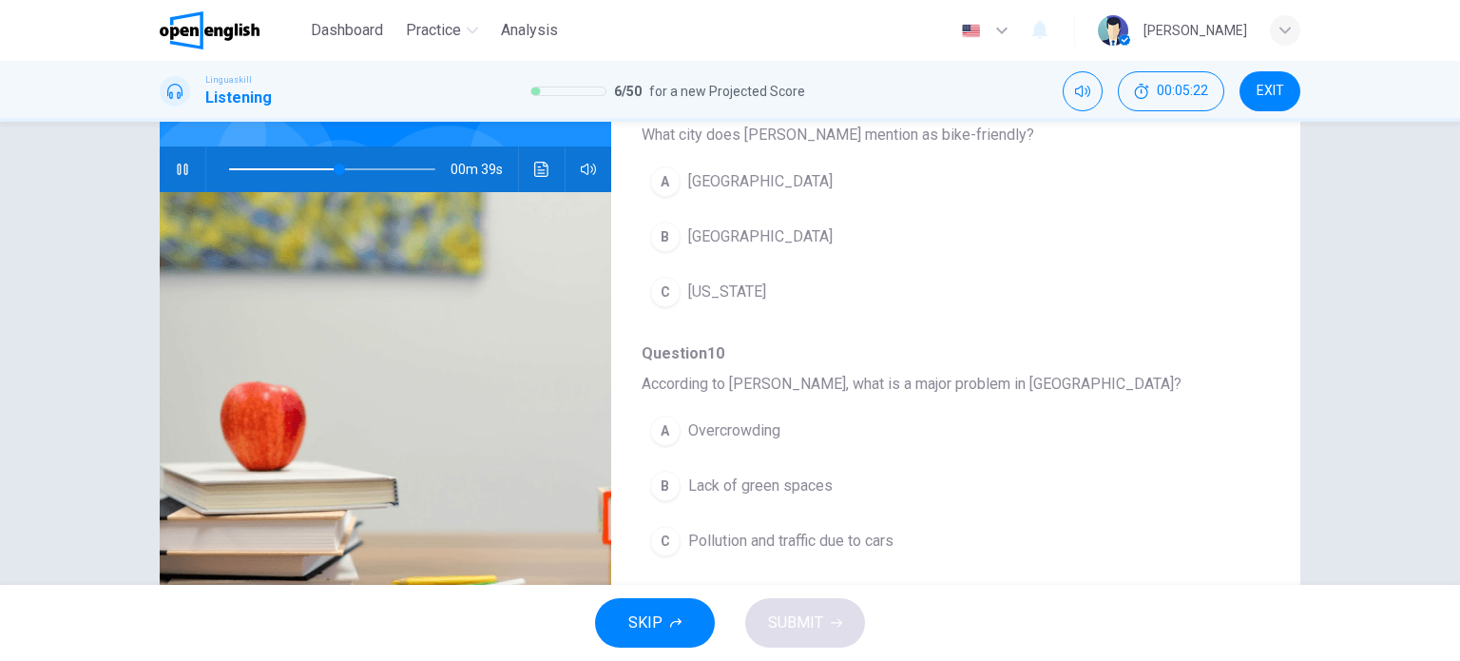
scroll to position [629, 0]
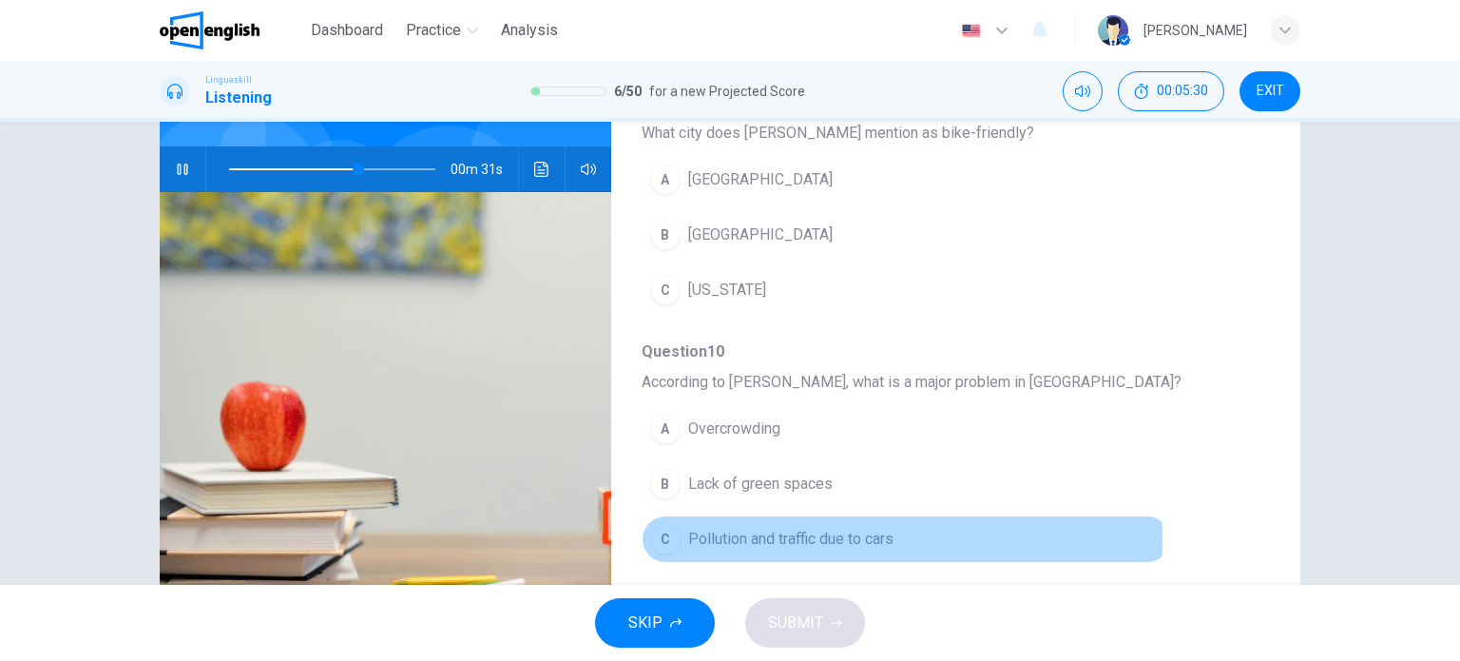
click at [777, 535] on span "Pollution and traffic due to cars" at bounding box center [790, 539] width 205 height 23
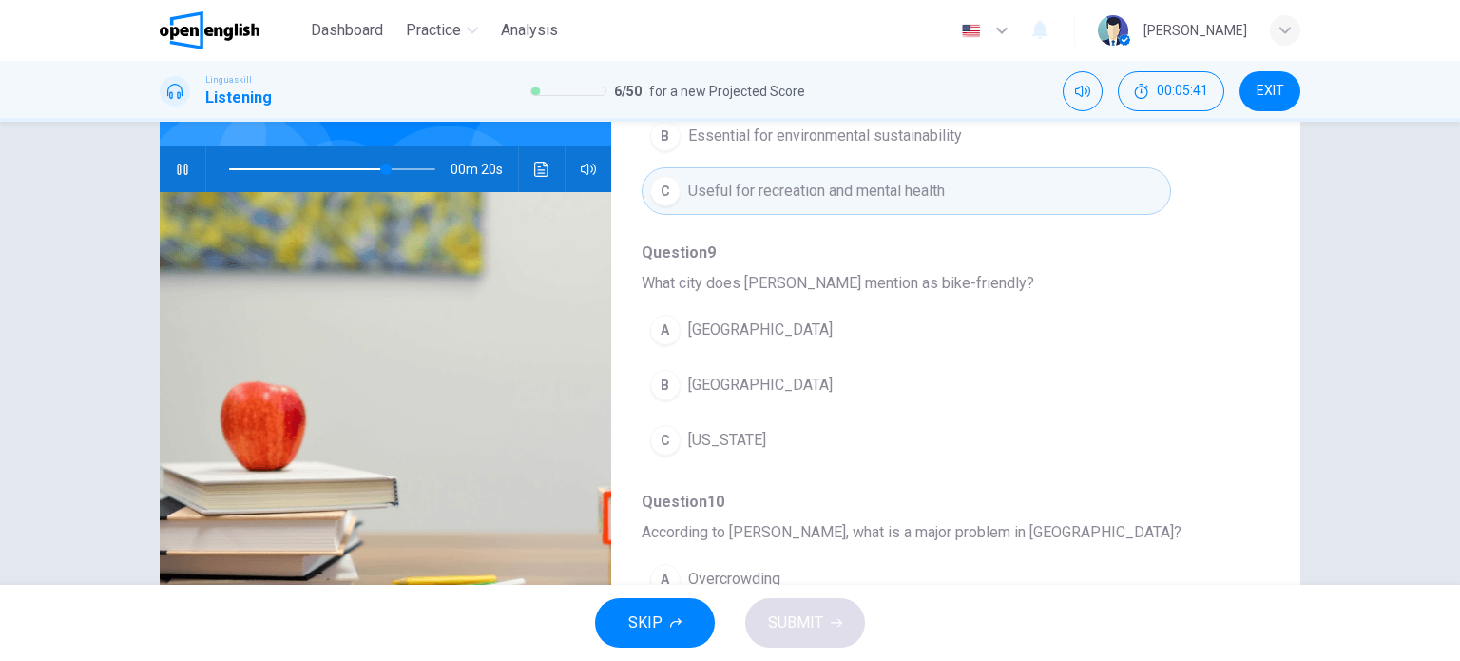
scroll to position [456, 0]
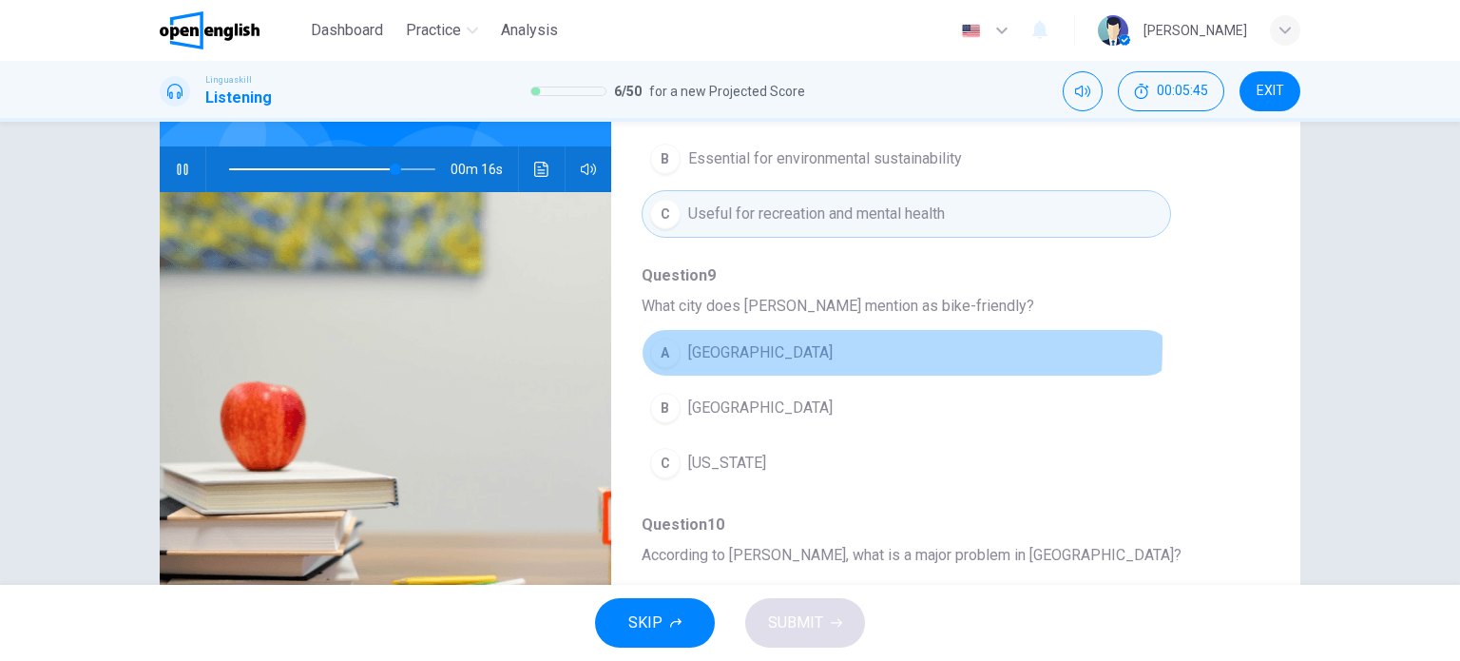
click at [701, 342] on span "[GEOGRAPHIC_DATA]" at bounding box center [760, 352] width 144 height 23
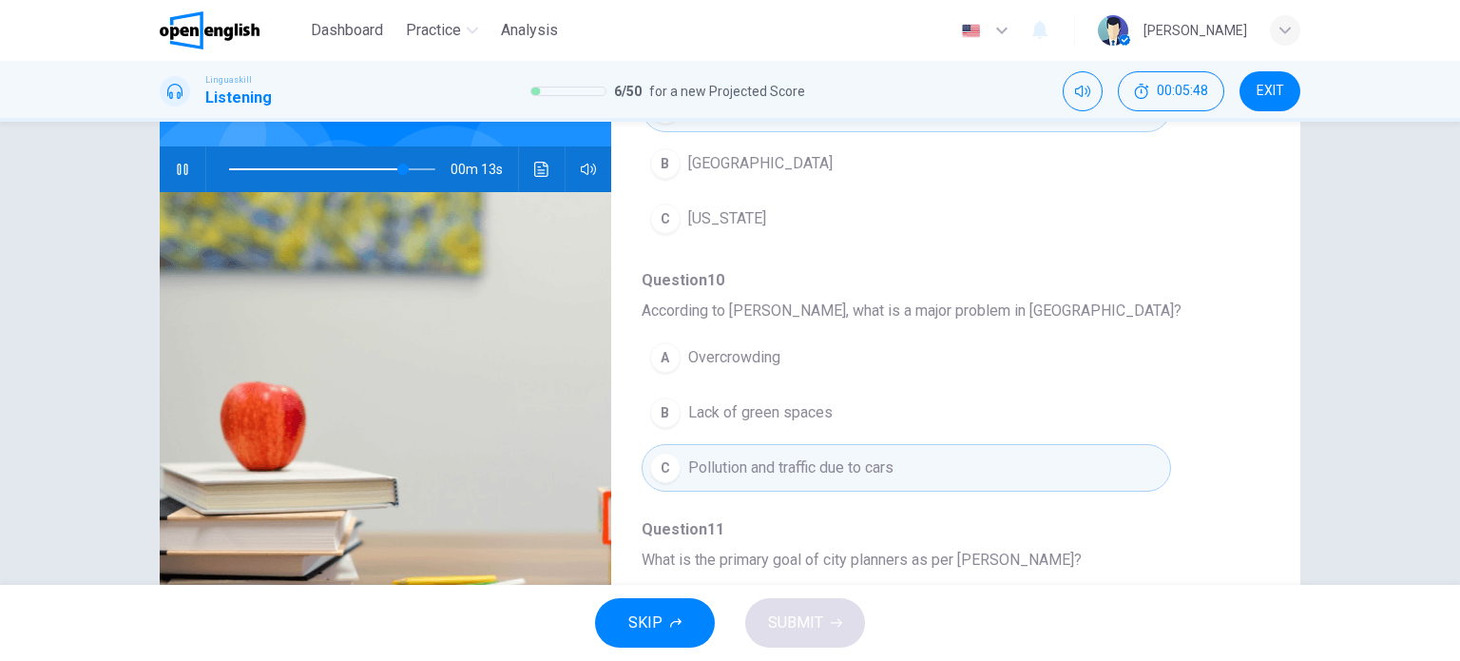
scroll to position [814, 0]
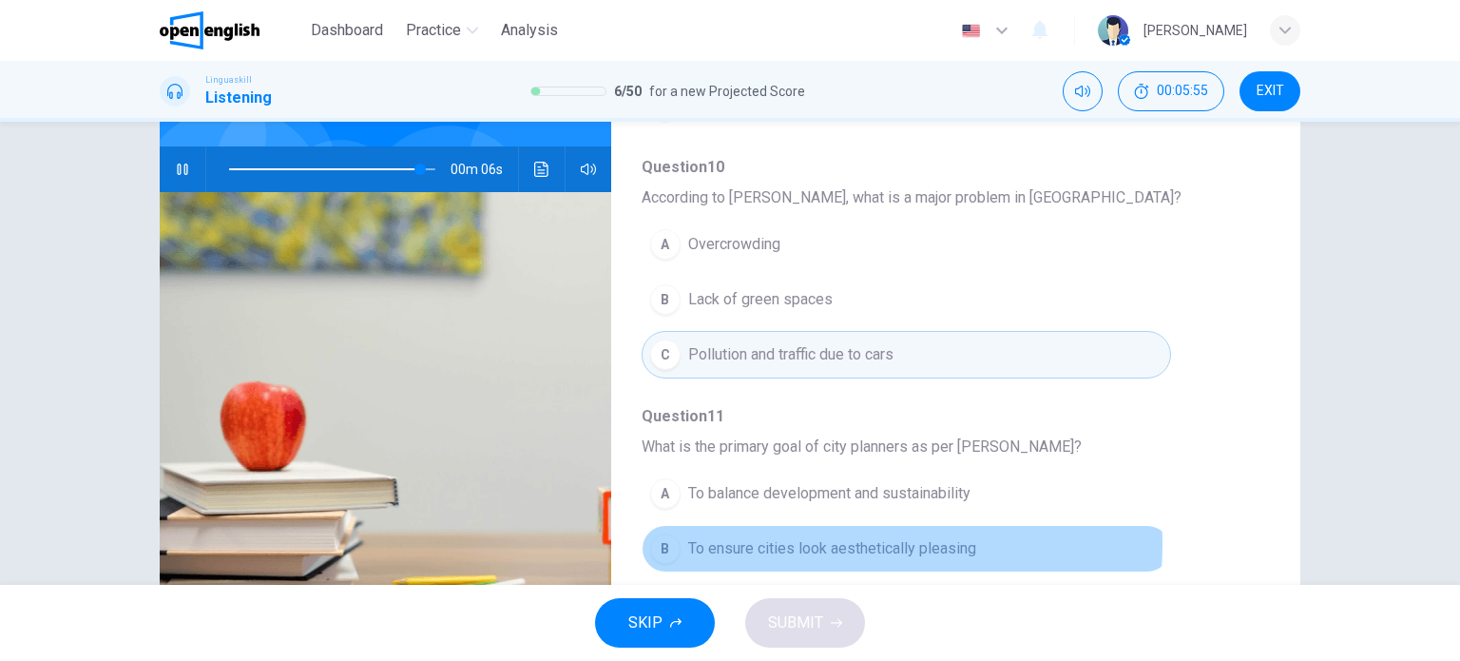
click at [835, 537] on span "To ensure cities look aesthetically pleasing" at bounding box center [832, 548] width 288 height 23
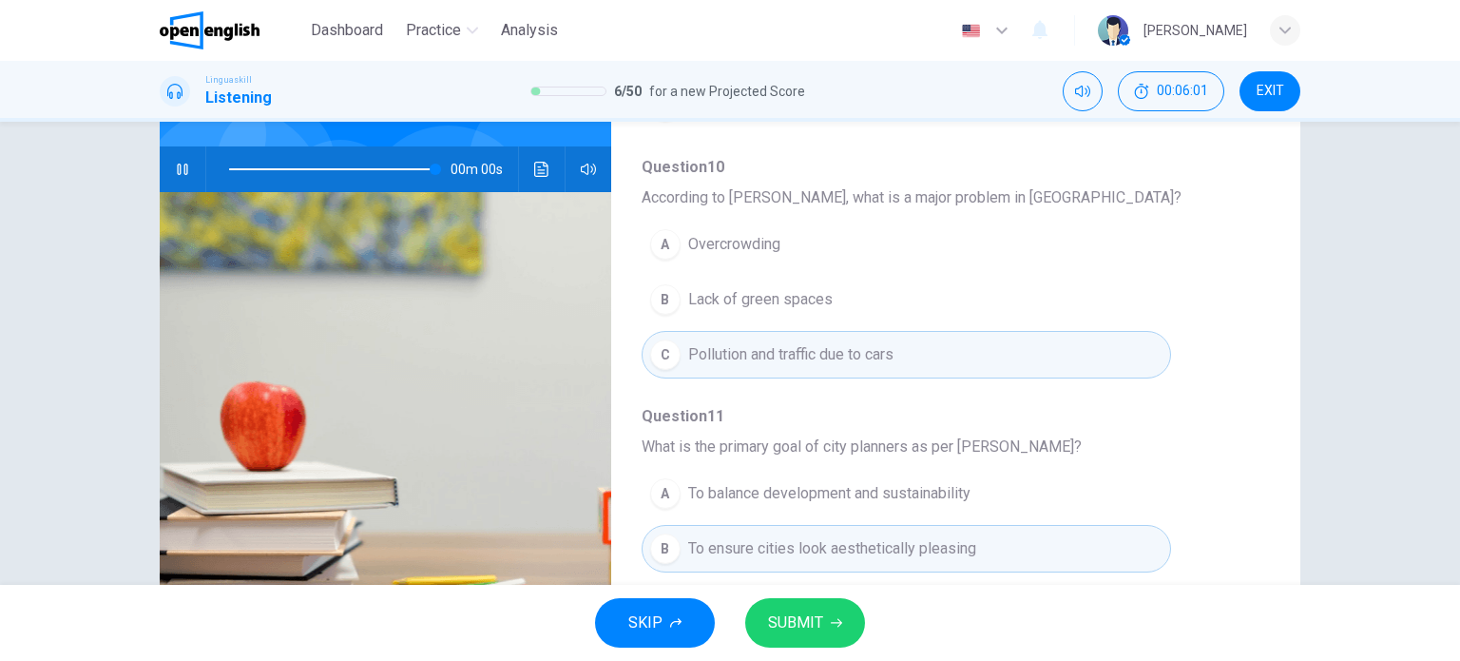
type input "*"
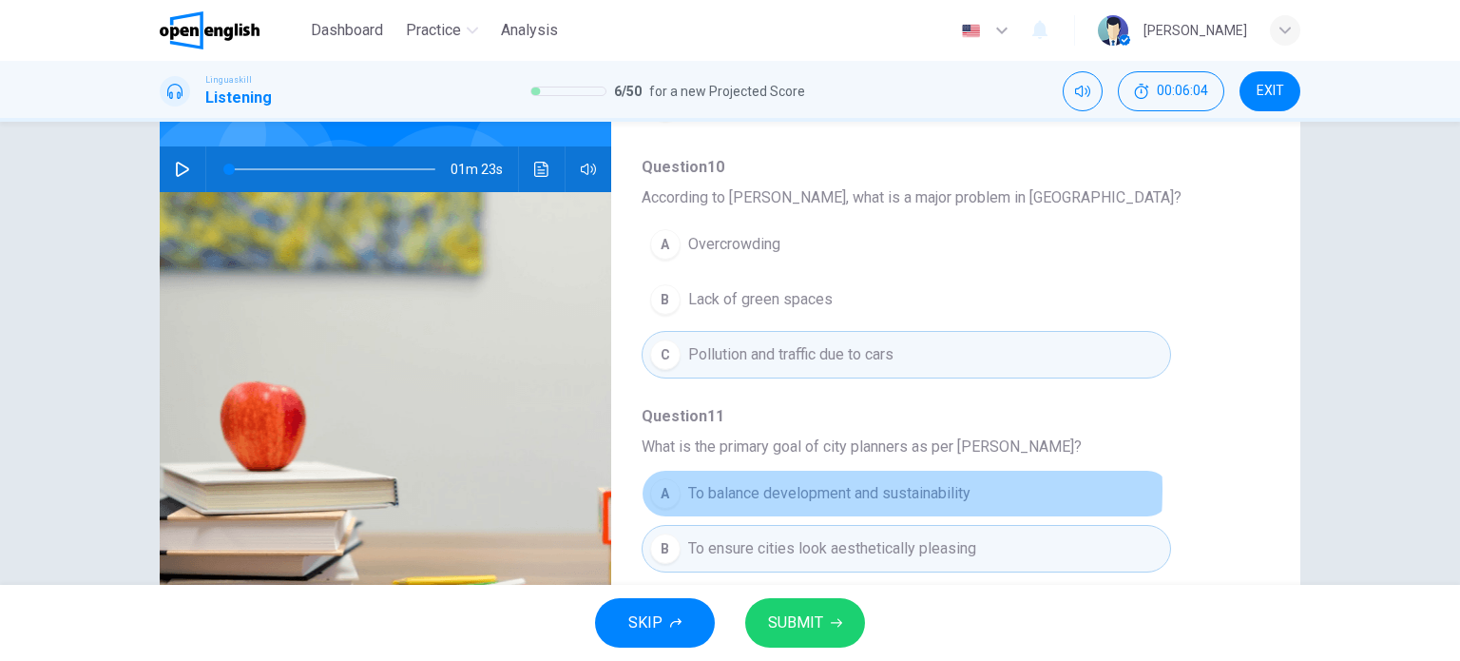
click at [834, 485] on span "To balance development and sustainability" at bounding box center [829, 493] width 282 height 23
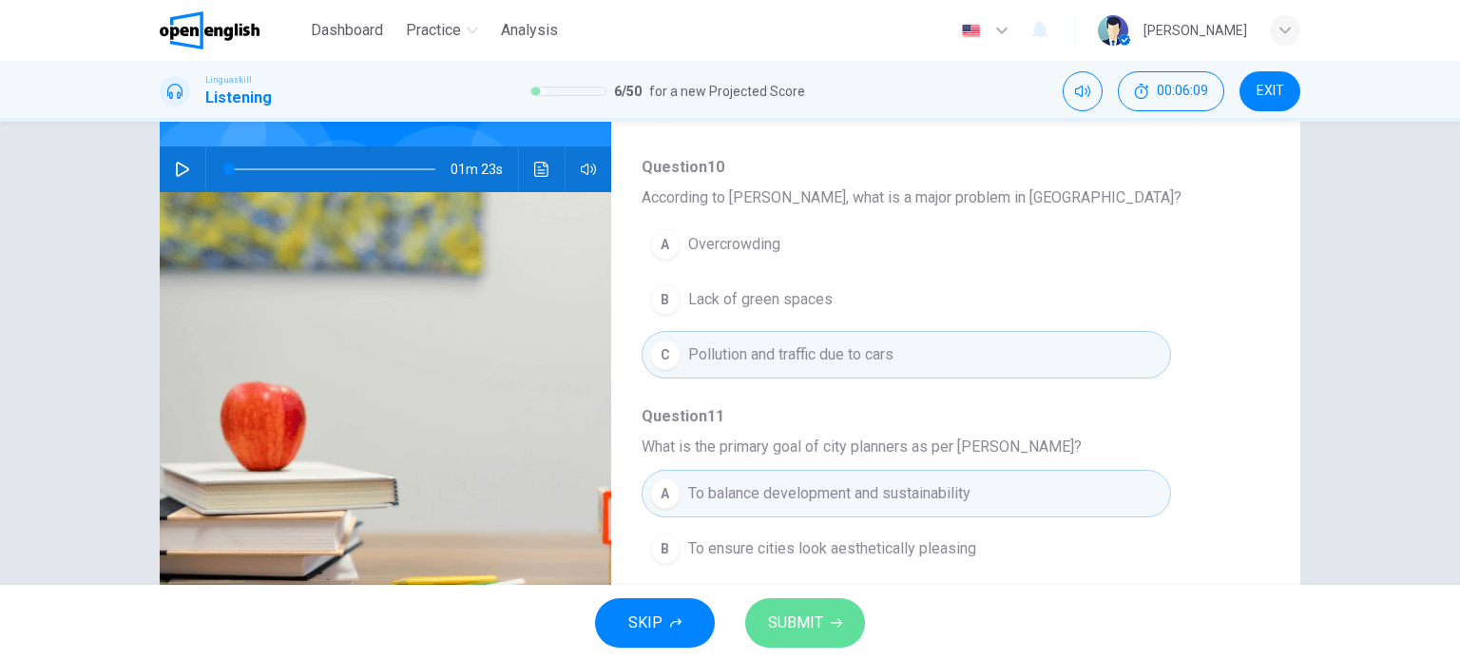
click at [795, 619] on span "SUBMIT" at bounding box center [795, 622] width 55 height 27
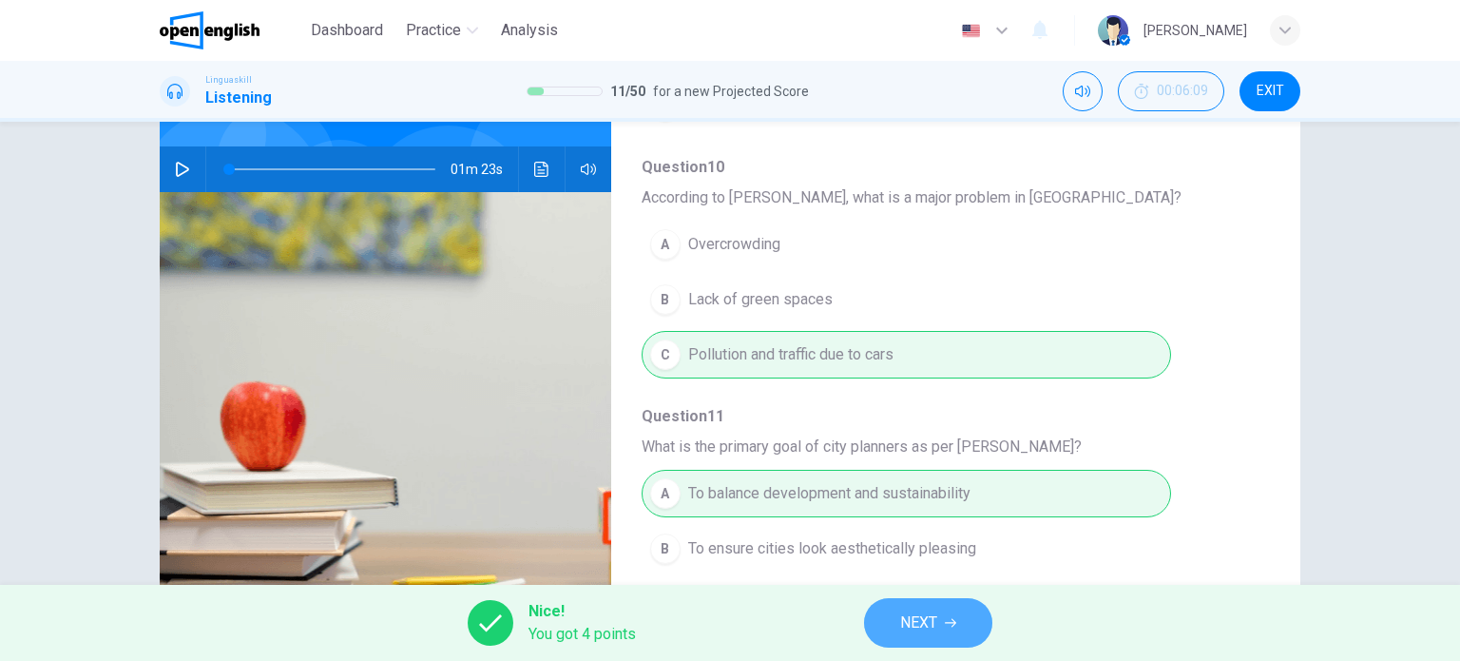
click at [922, 623] on span "NEXT" at bounding box center [918, 622] width 37 height 27
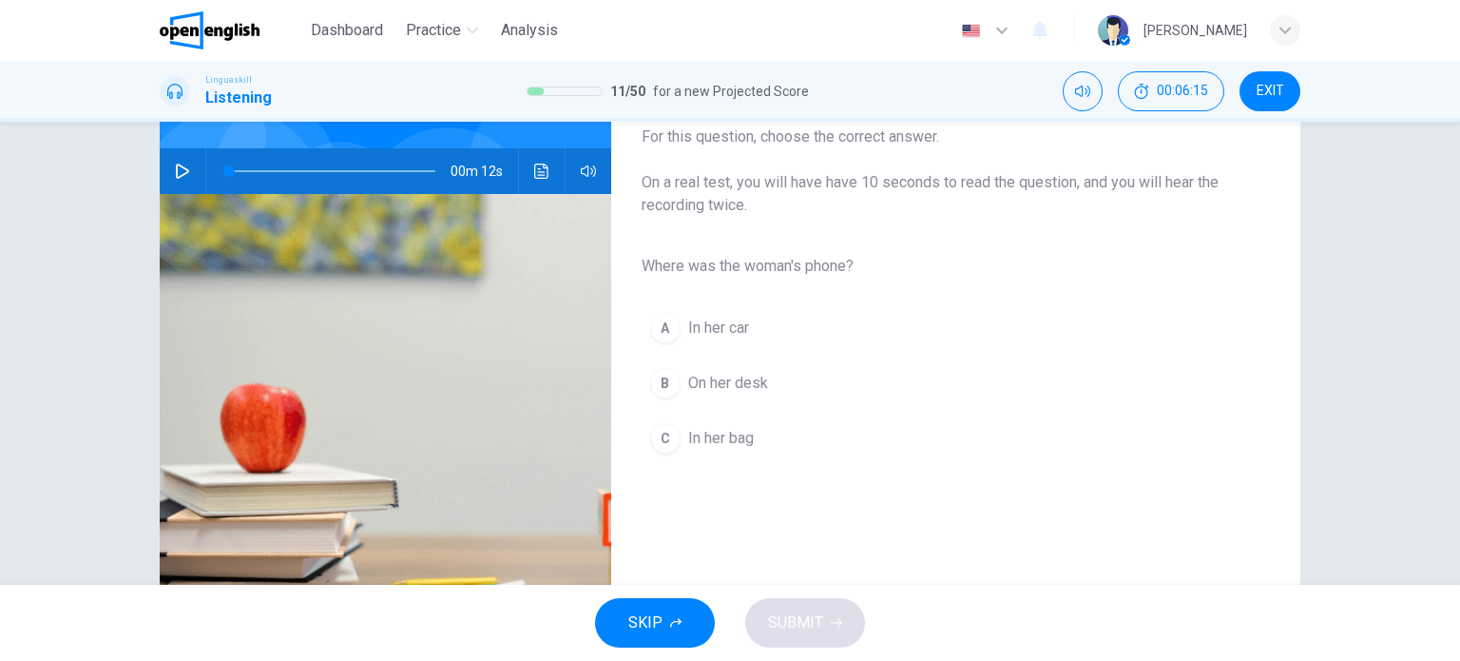
scroll to position [165, 0]
click at [167, 163] on button "button" at bounding box center [182, 169] width 30 height 46
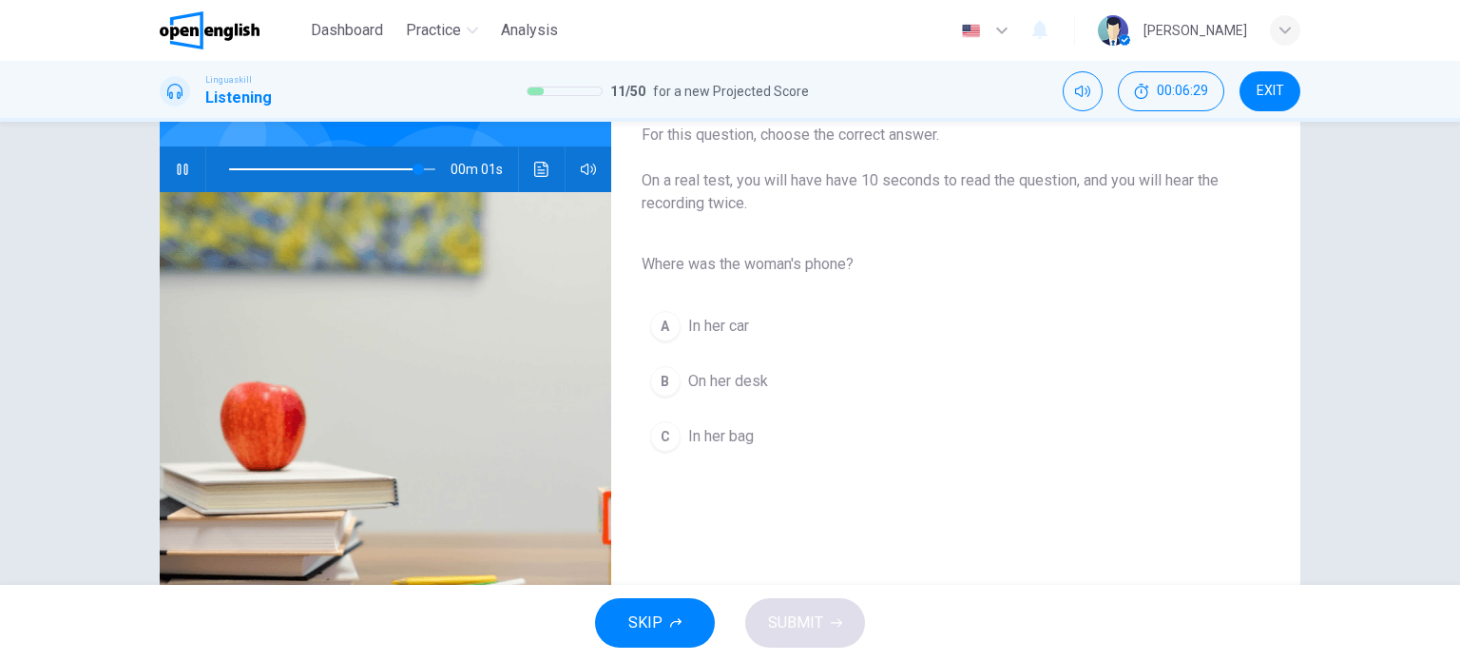
type input "*"
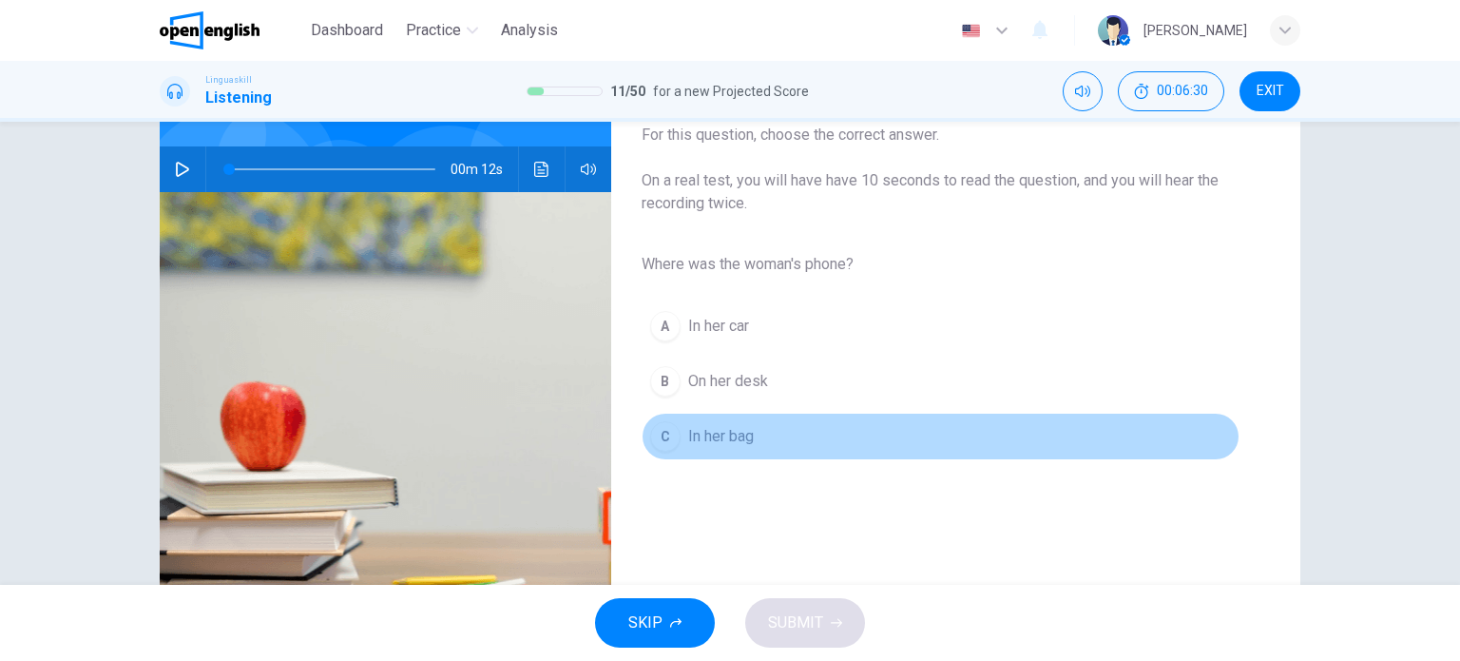
click at [684, 450] on button "C In her bag" at bounding box center [941, 437] width 598 height 48
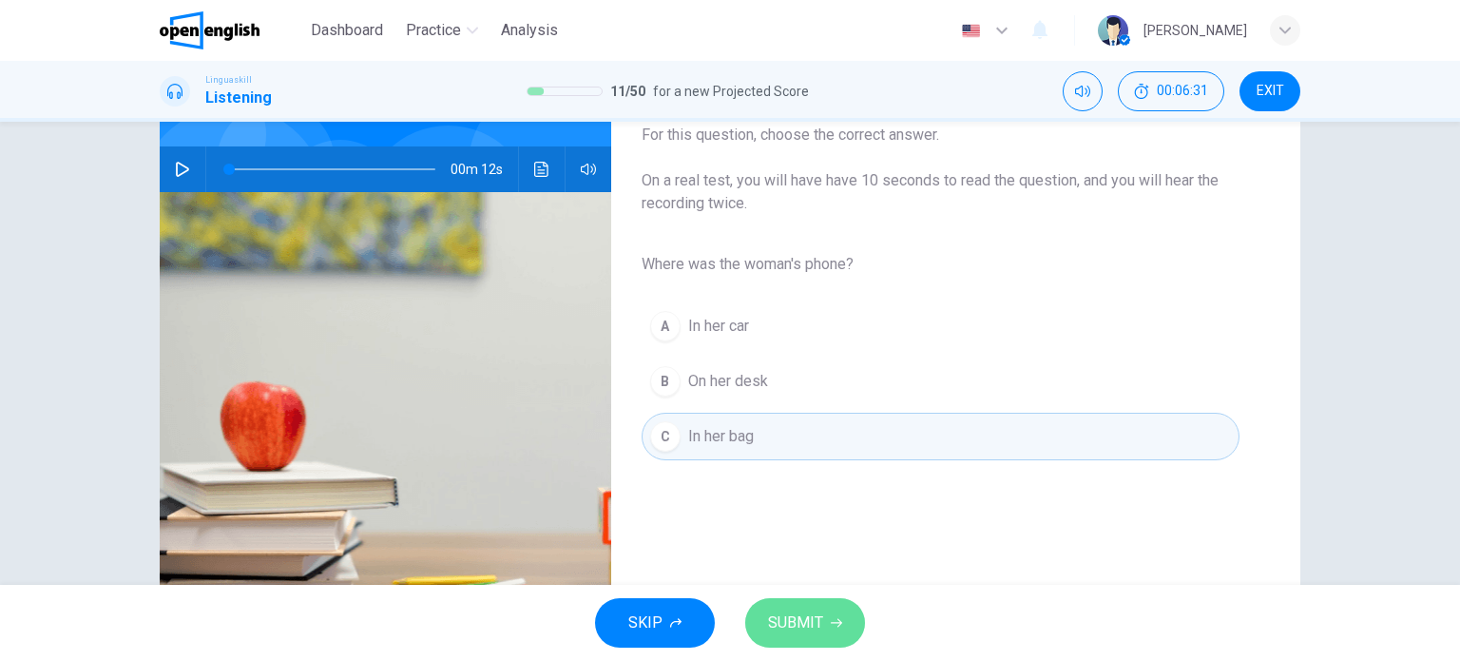
click at [804, 645] on button "SUBMIT" at bounding box center [805, 622] width 120 height 49
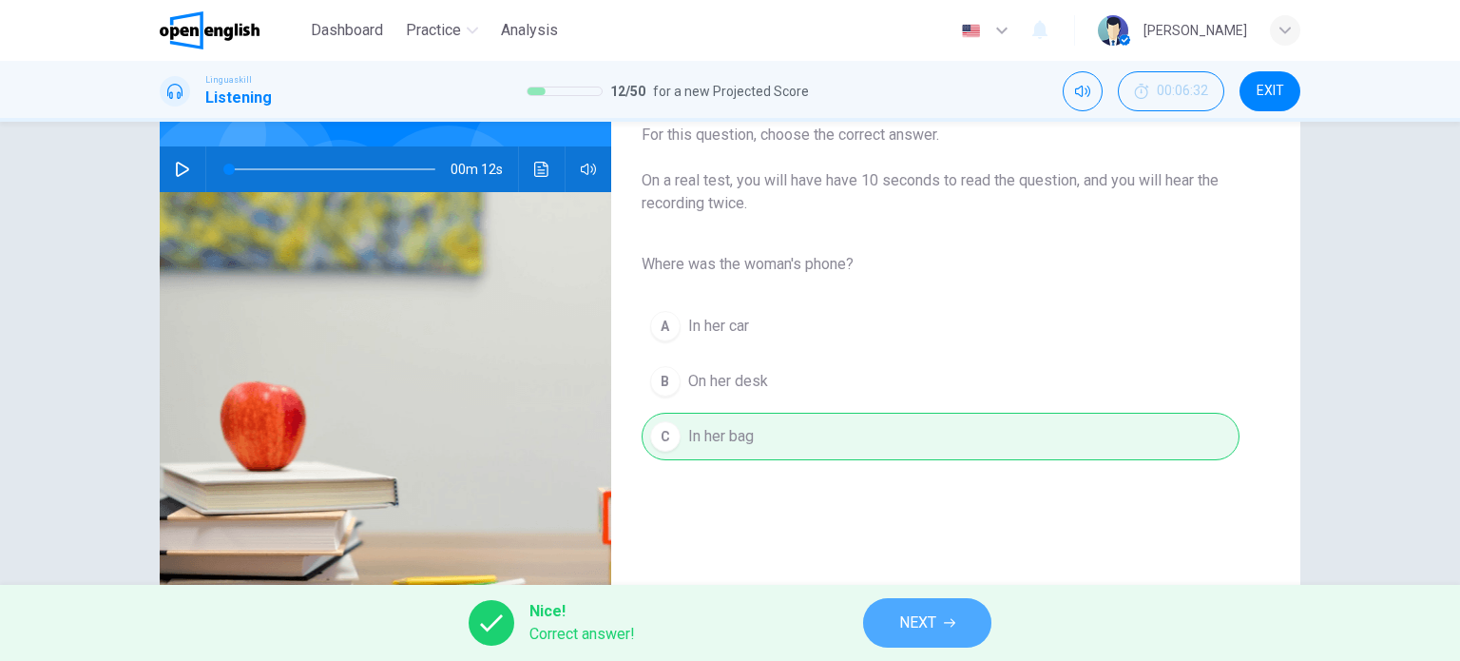
click at [936, 644] on button "NEXT" at bounding box center [927, 622] width 128 height 49
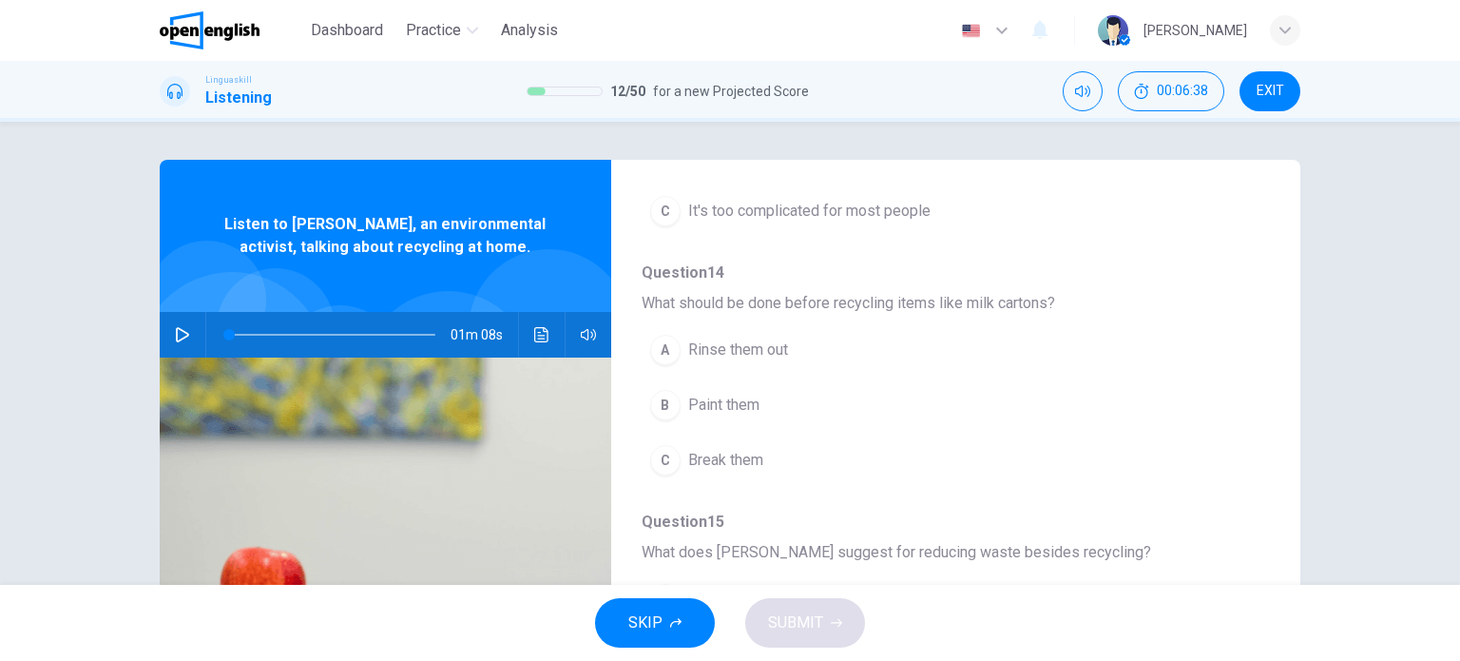
scroll to position [376, 0]
click at [1278, 87] on span "EXIT" at bounding box center [1271, 91] width 28 height 15
